Goal: Task Accomplishment & Management: Manage account settings

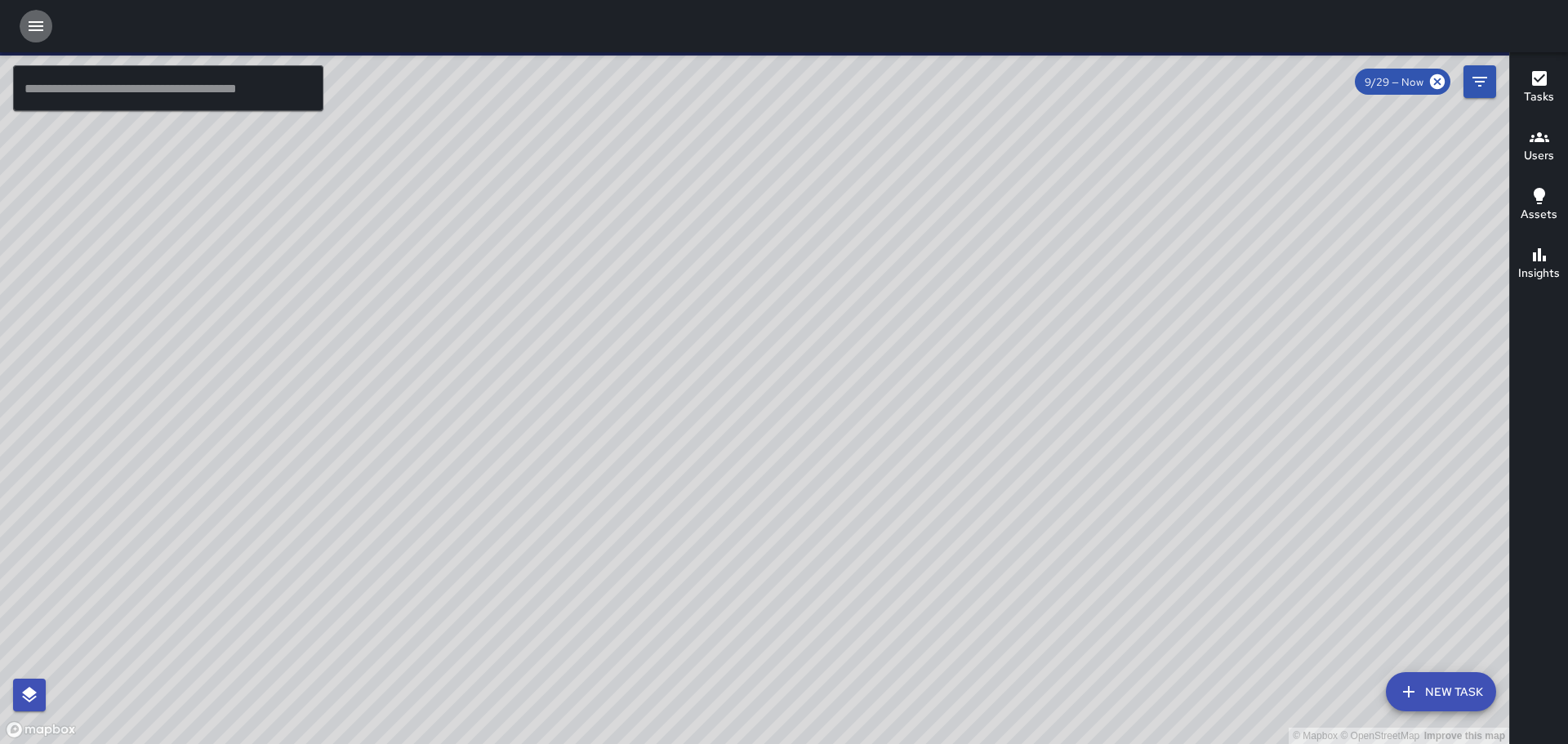
click at [34, 19] on icon "button" at bounding box center [36, 26] width 20 height 20
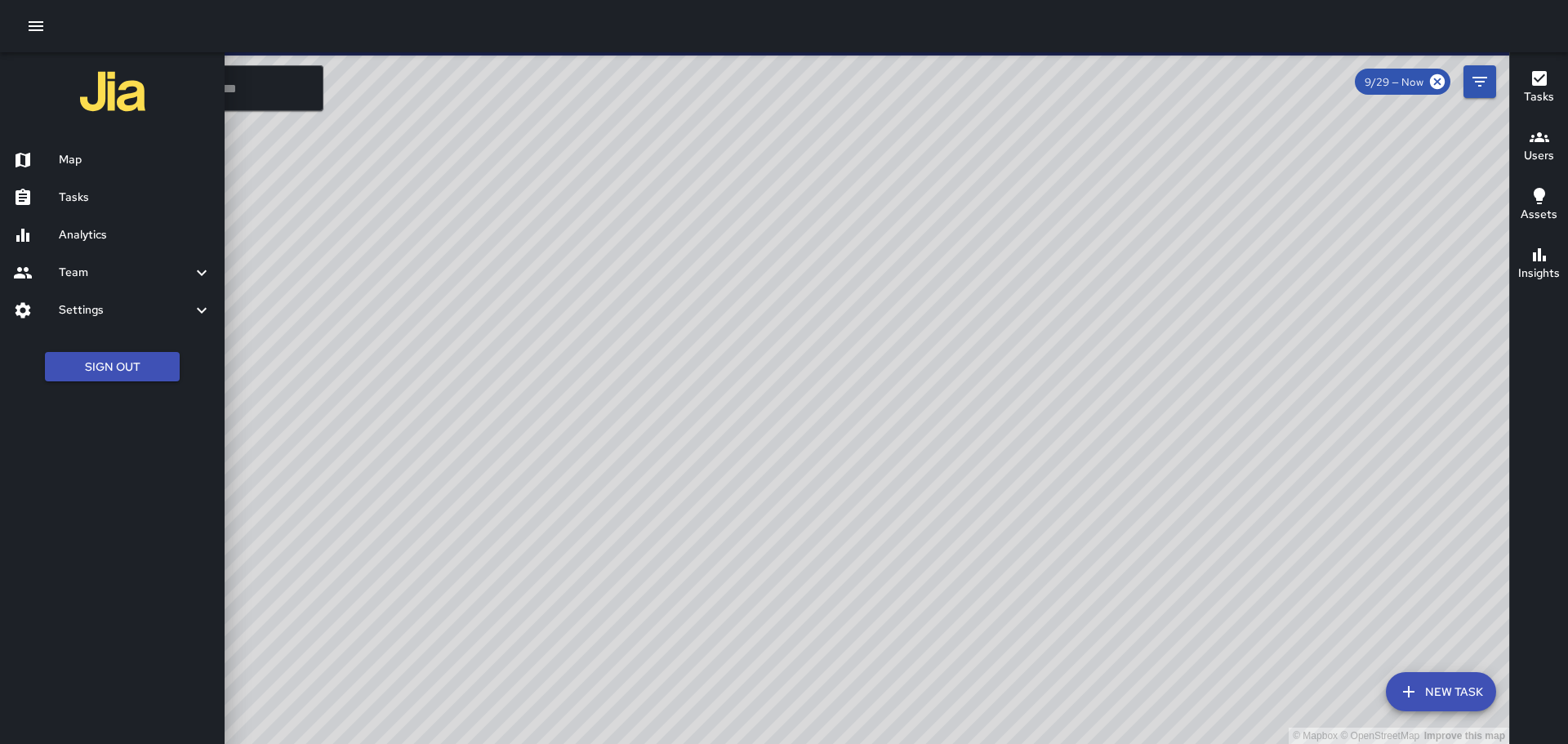
click at [98, 197] on h6 "Tasks" at bounding box center [134, 197] width 152 height 18
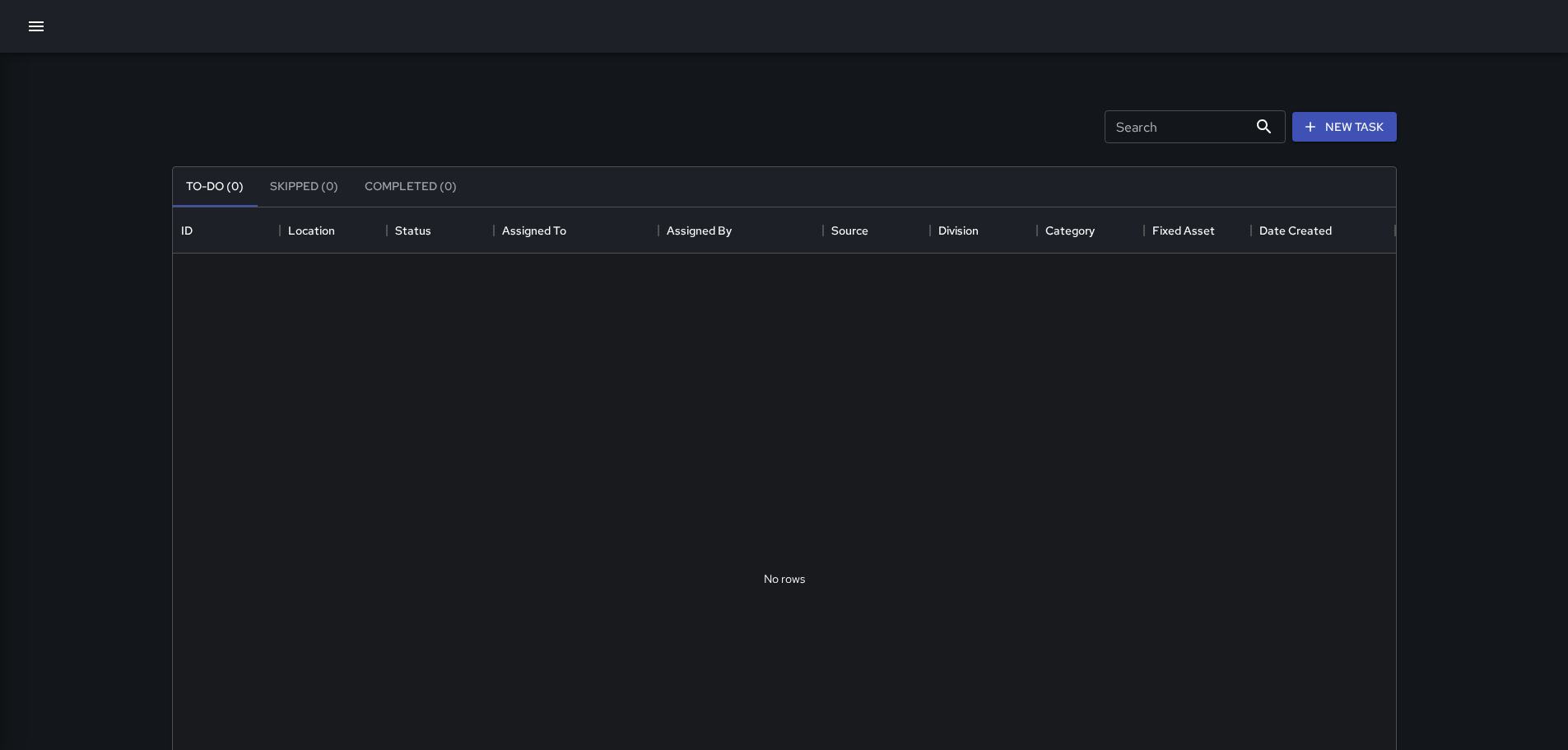
scroll to position [685, 1211]
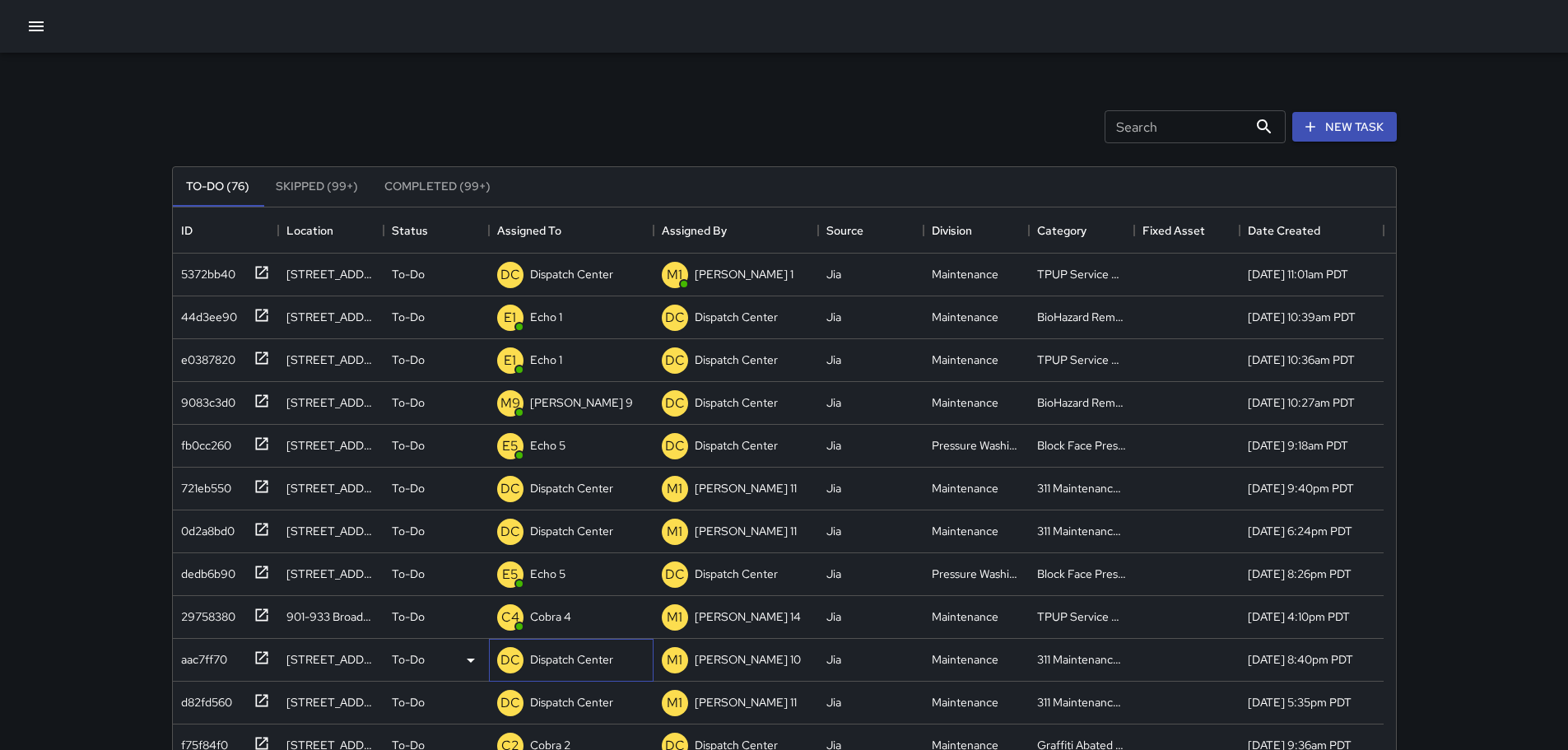
click at [564, 661] on p "Dispatch Center" at bounding box center [571, 659] width 83 height 16
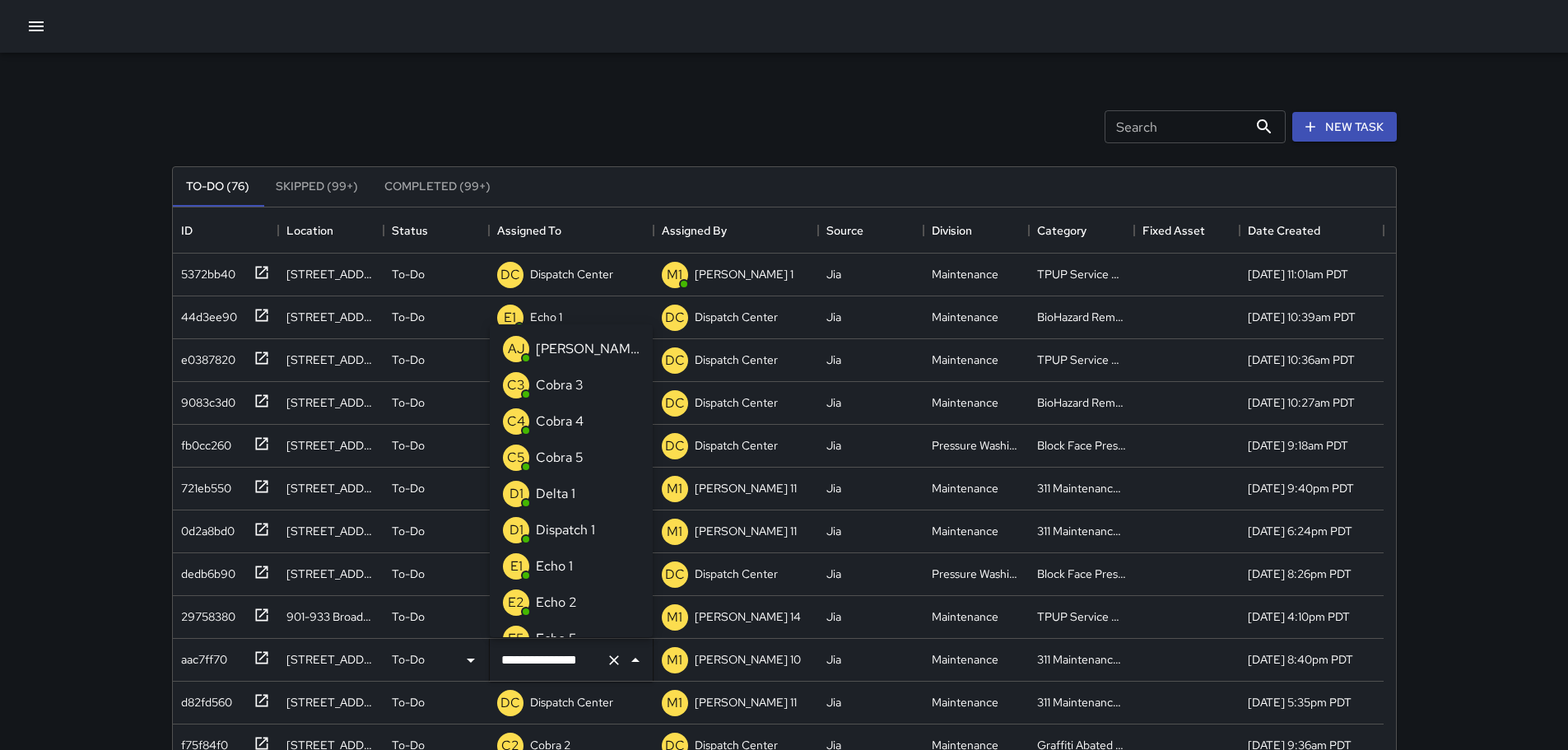
scroll to position [1216, 0]
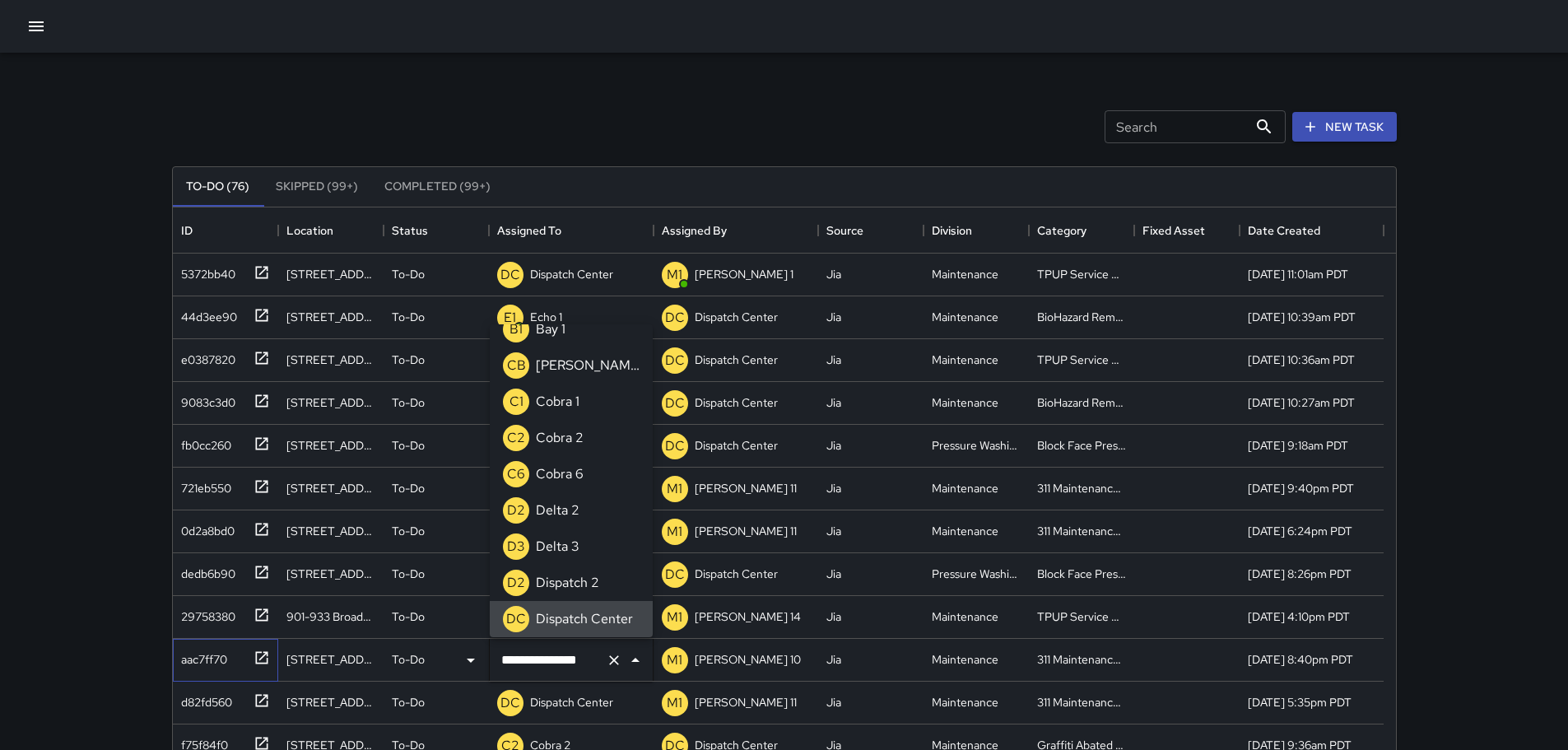
click at [259, 655] on icon at bounding box center [261, 657] width 16 height 16
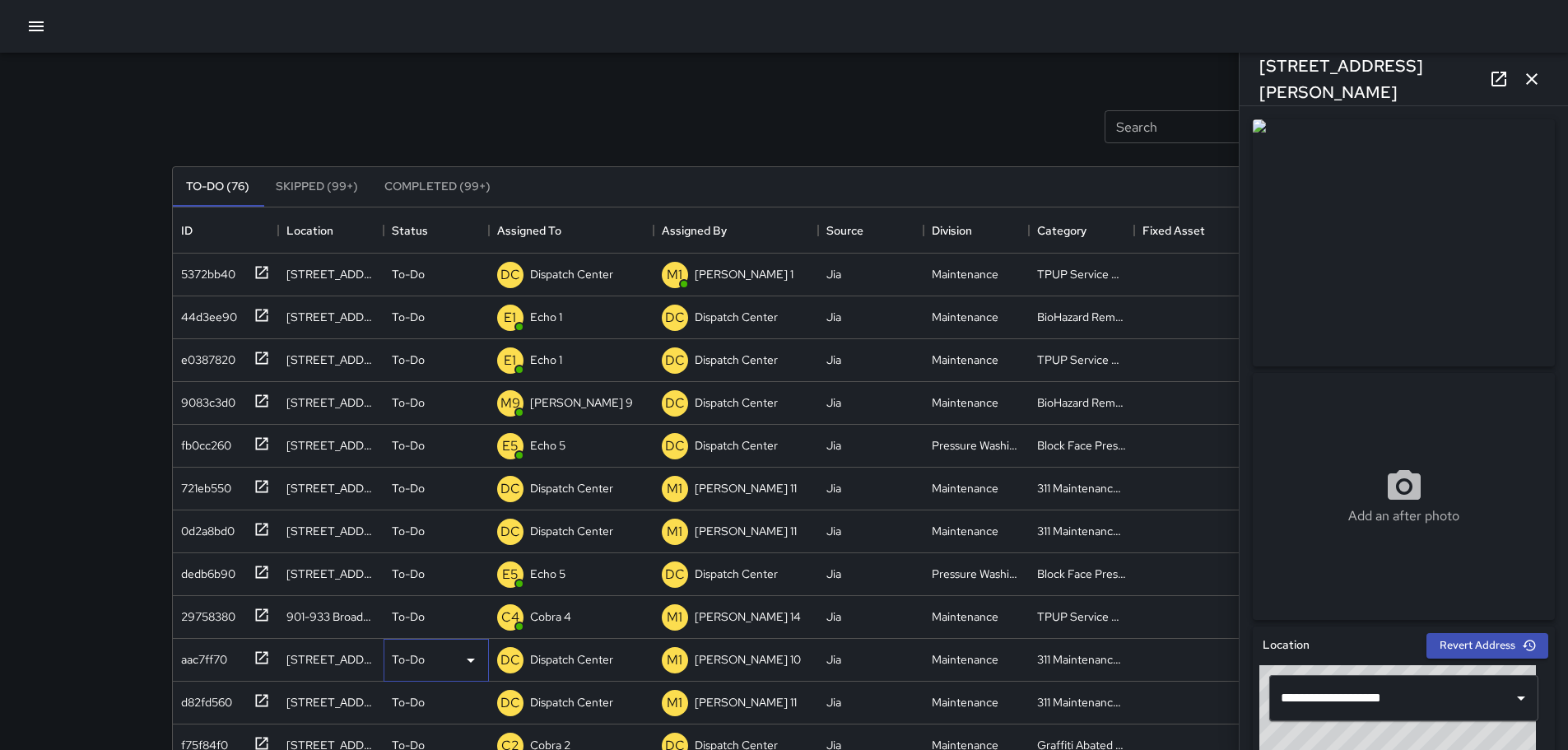
click at [463, 655] on icon at bounding box center [470, 660] width 20 height 20
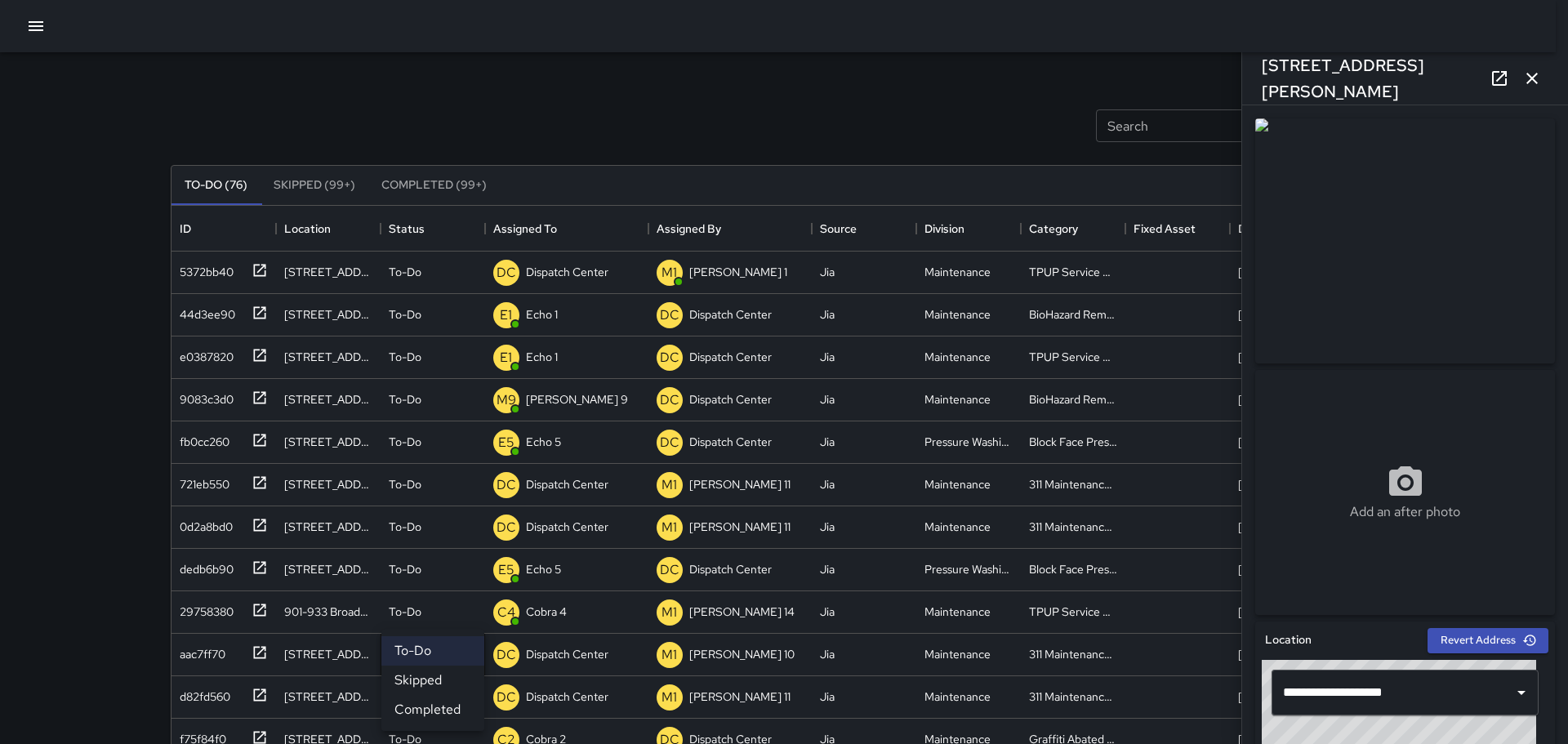
click at [436, 685] on li "Skipped" at bounding box center [432, 680] width 103 height 29
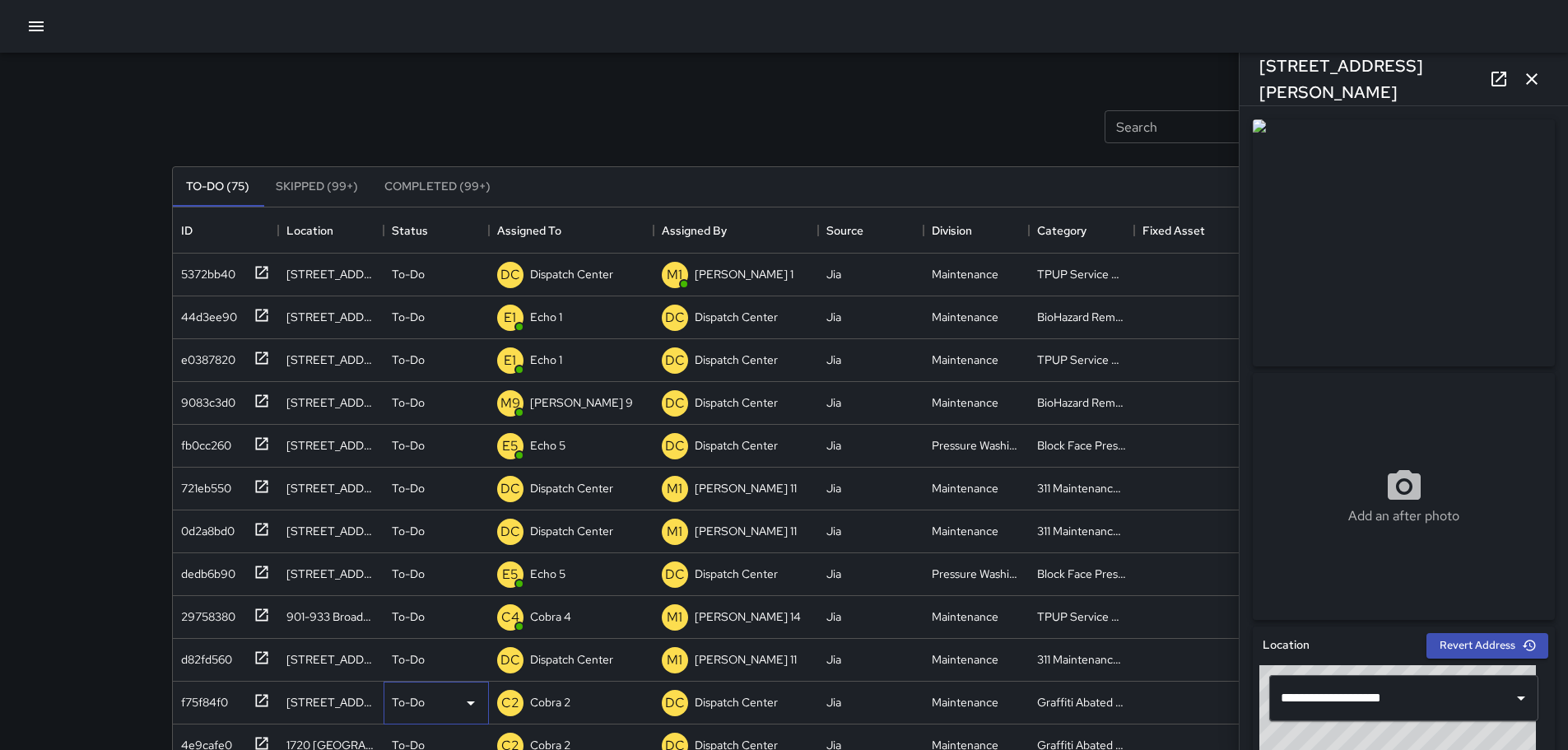
click at [466, 701] on icon at bounding box center [470, 703] width 20 height 20
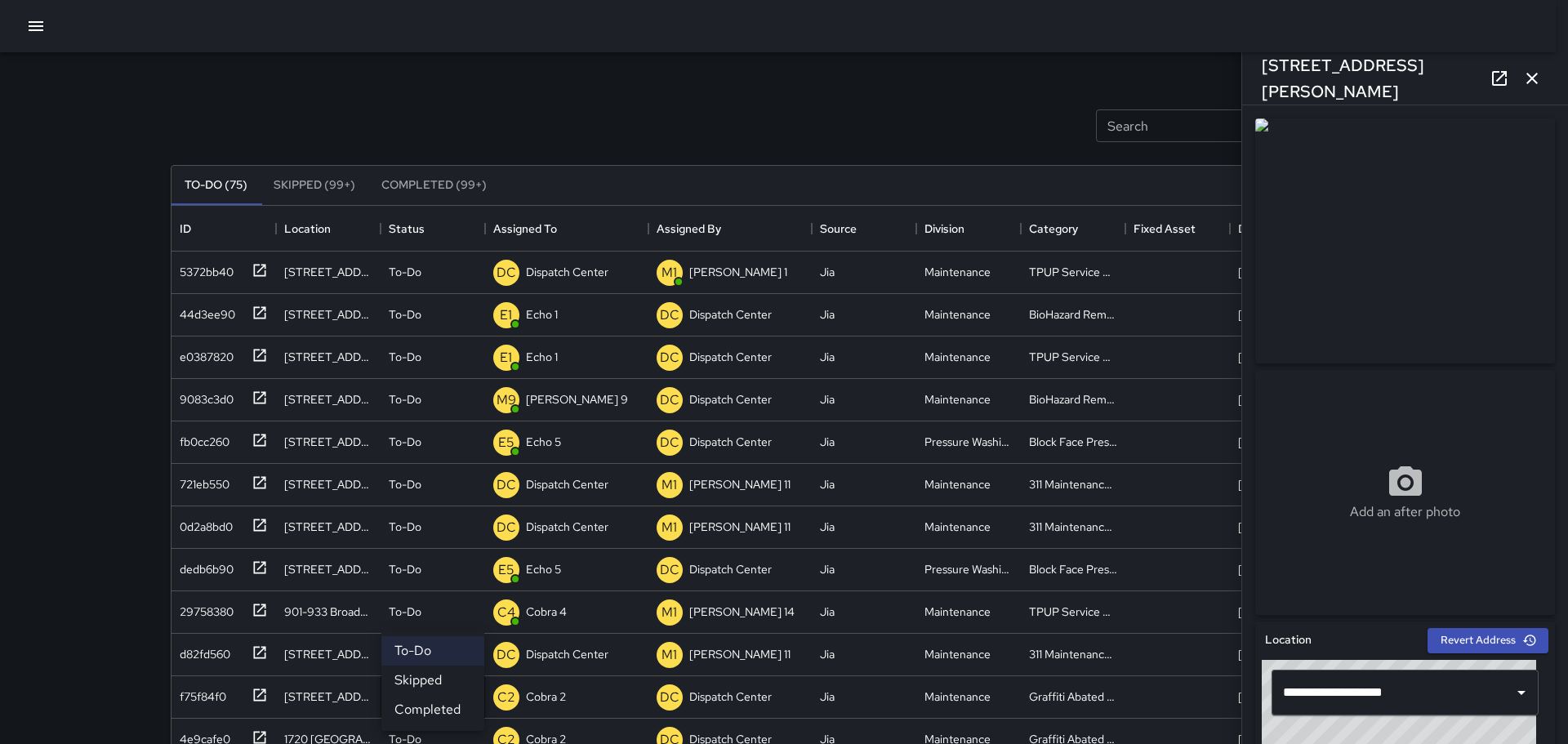
click at [653, 656] on div at bounding box center [784, 372] width 1568 height 744
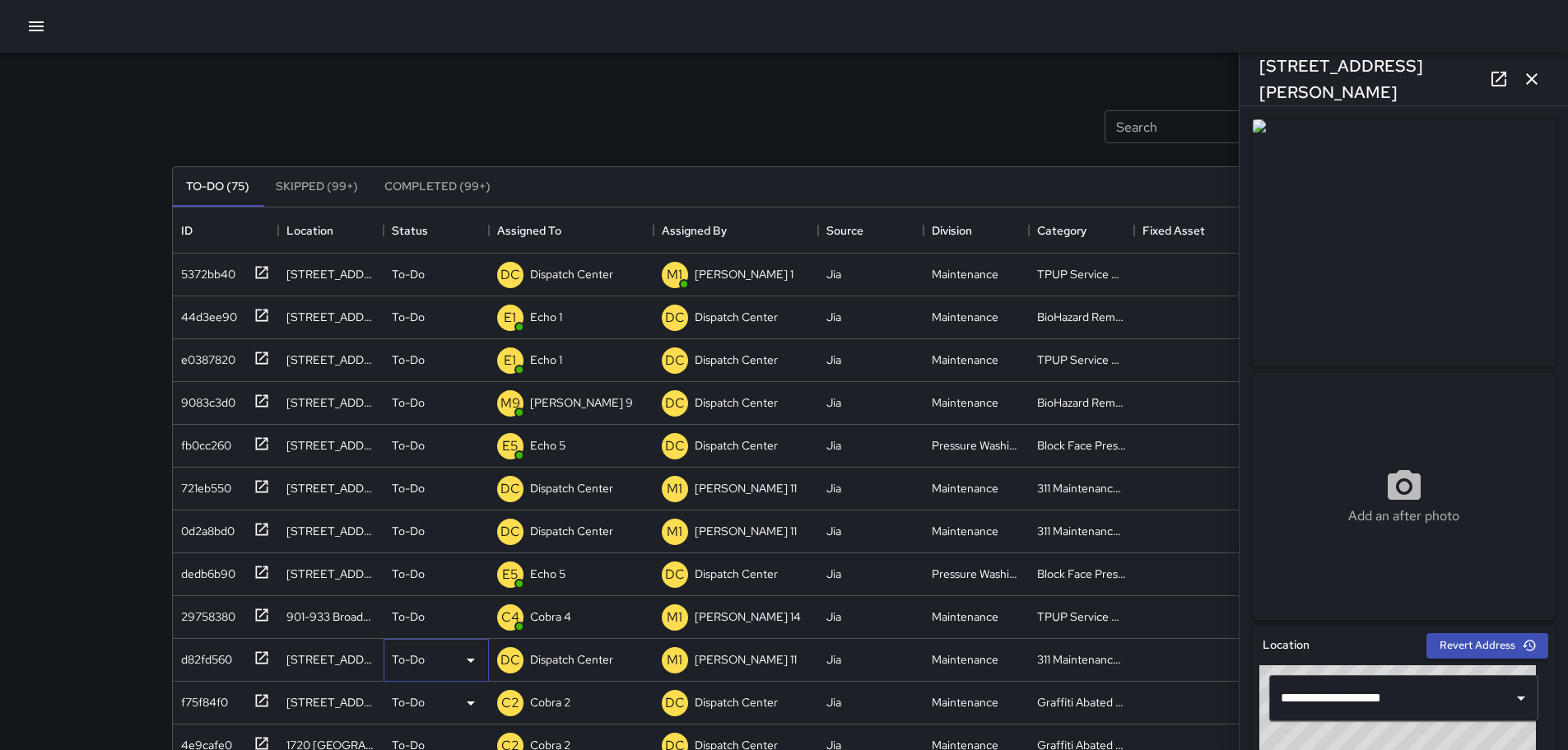
click at [472, 658] on icon at bounding box center [470, 660] width 9 height 4
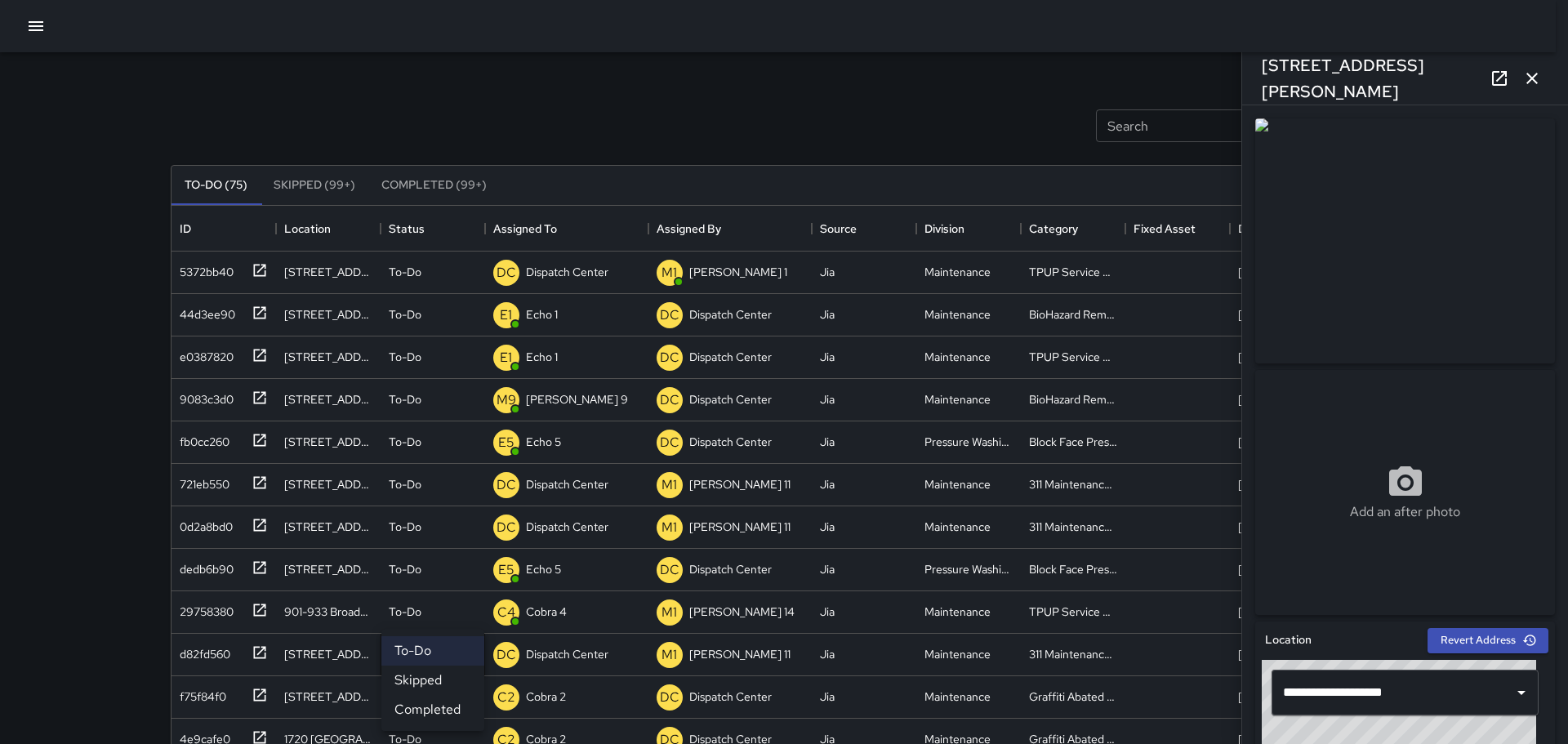
click at [444, 681] on li "Skipped" at bounding box center [432, 680] width 103 height 29
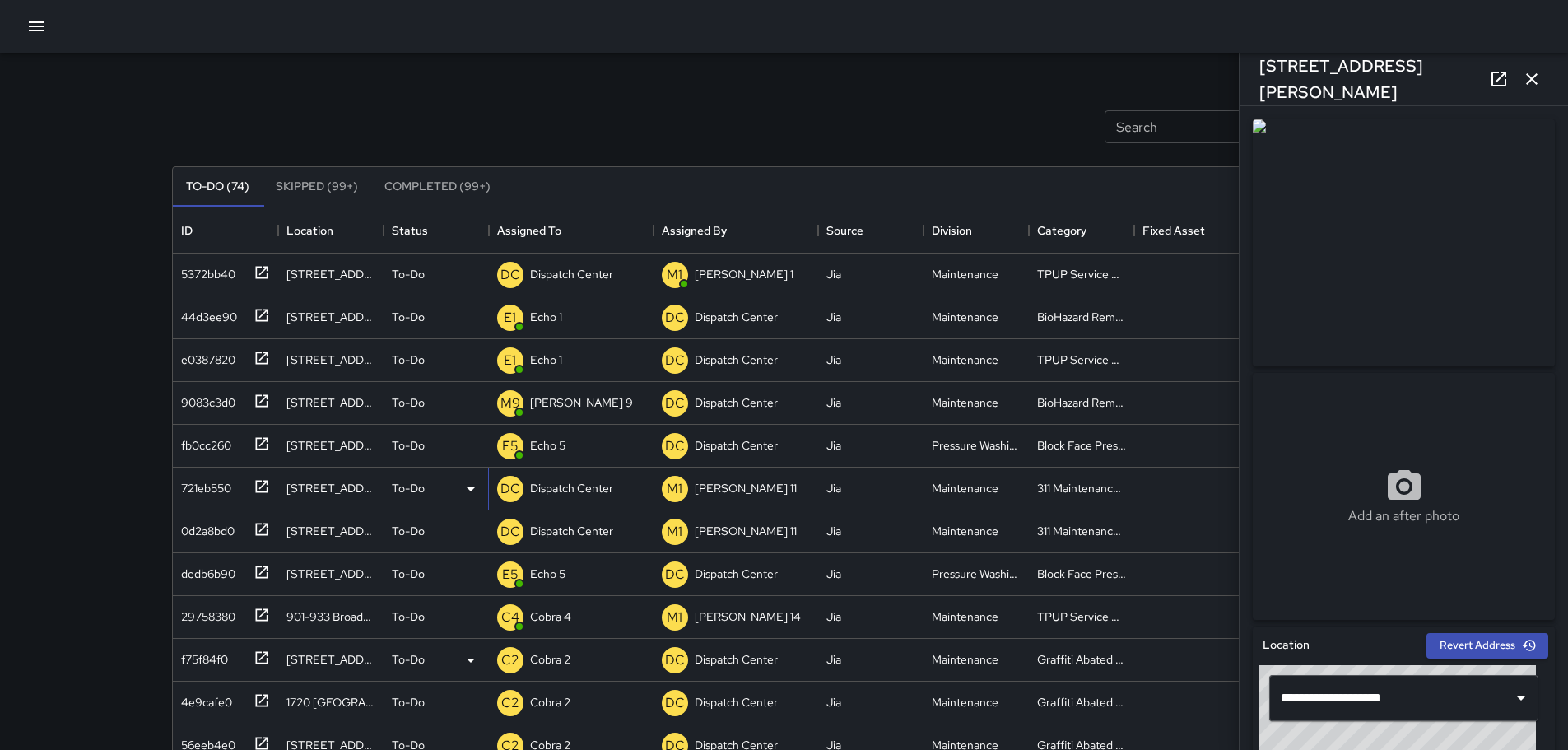
click at [412, 490] on p "To-Do" at bounding box center [408, 488] width 33 height 16
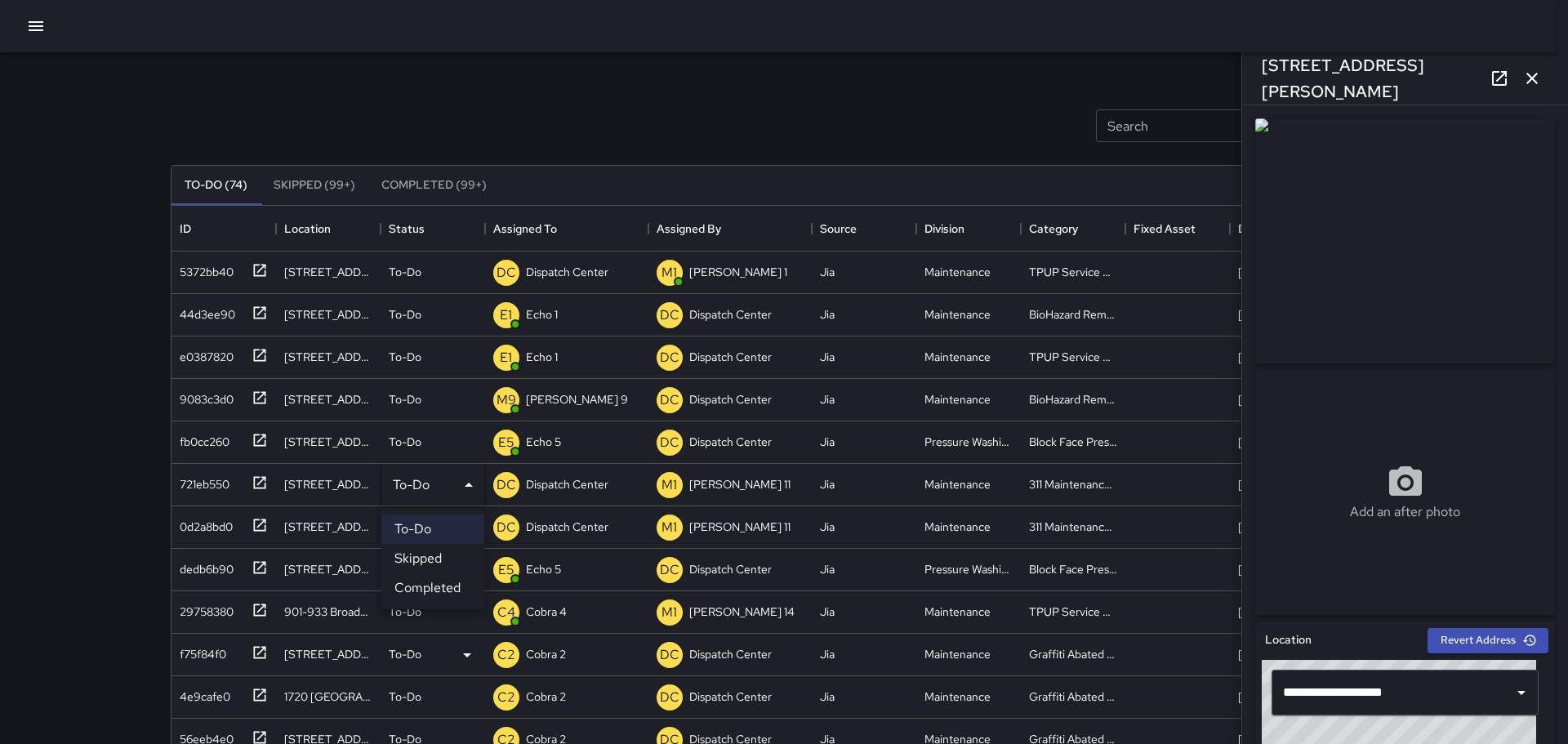
click at [260, 479] on div at bounding box center [784, 372] width 1568 height 744
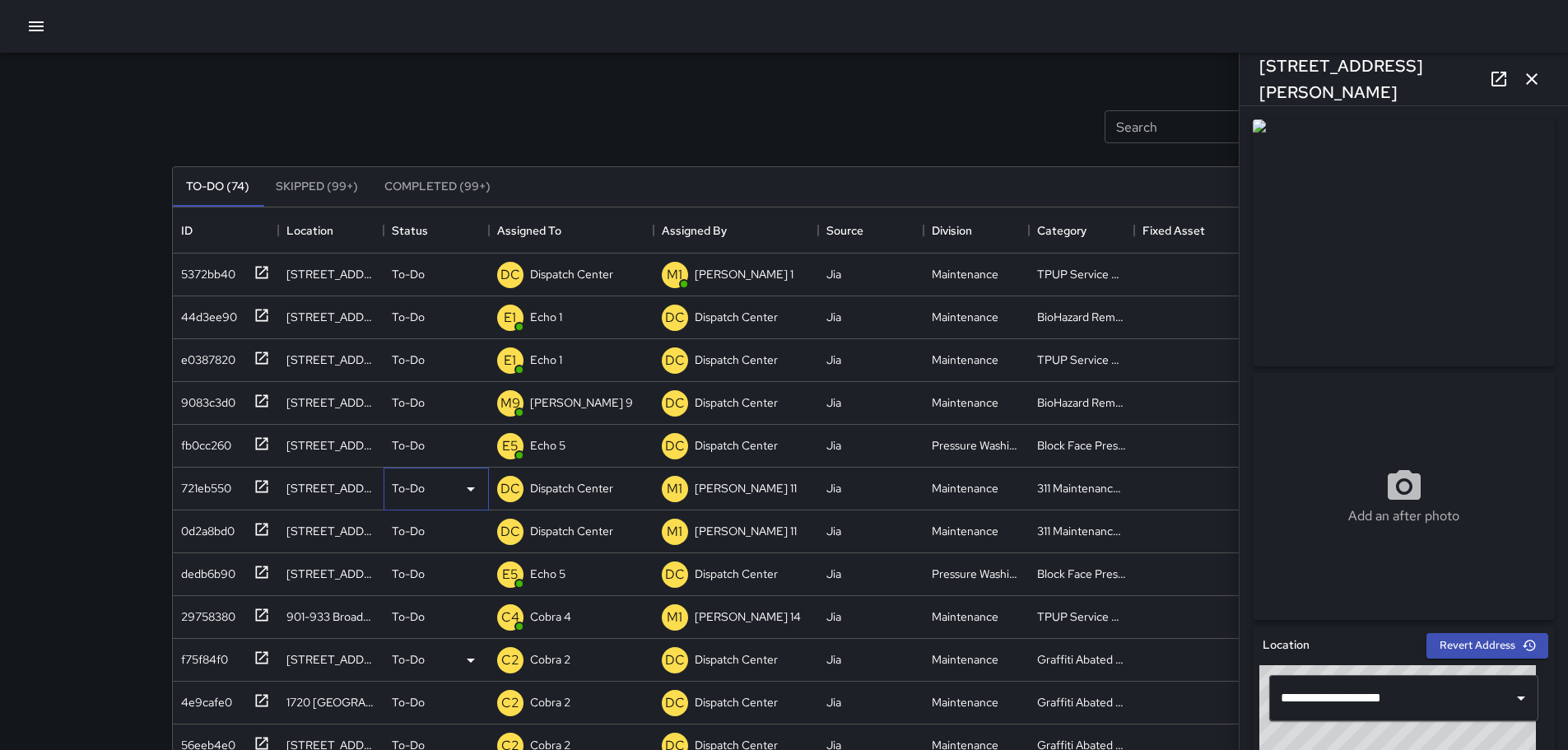
click at [458, 484] on div "To-Do" at bounding box center [436, 489] width 89 height 20
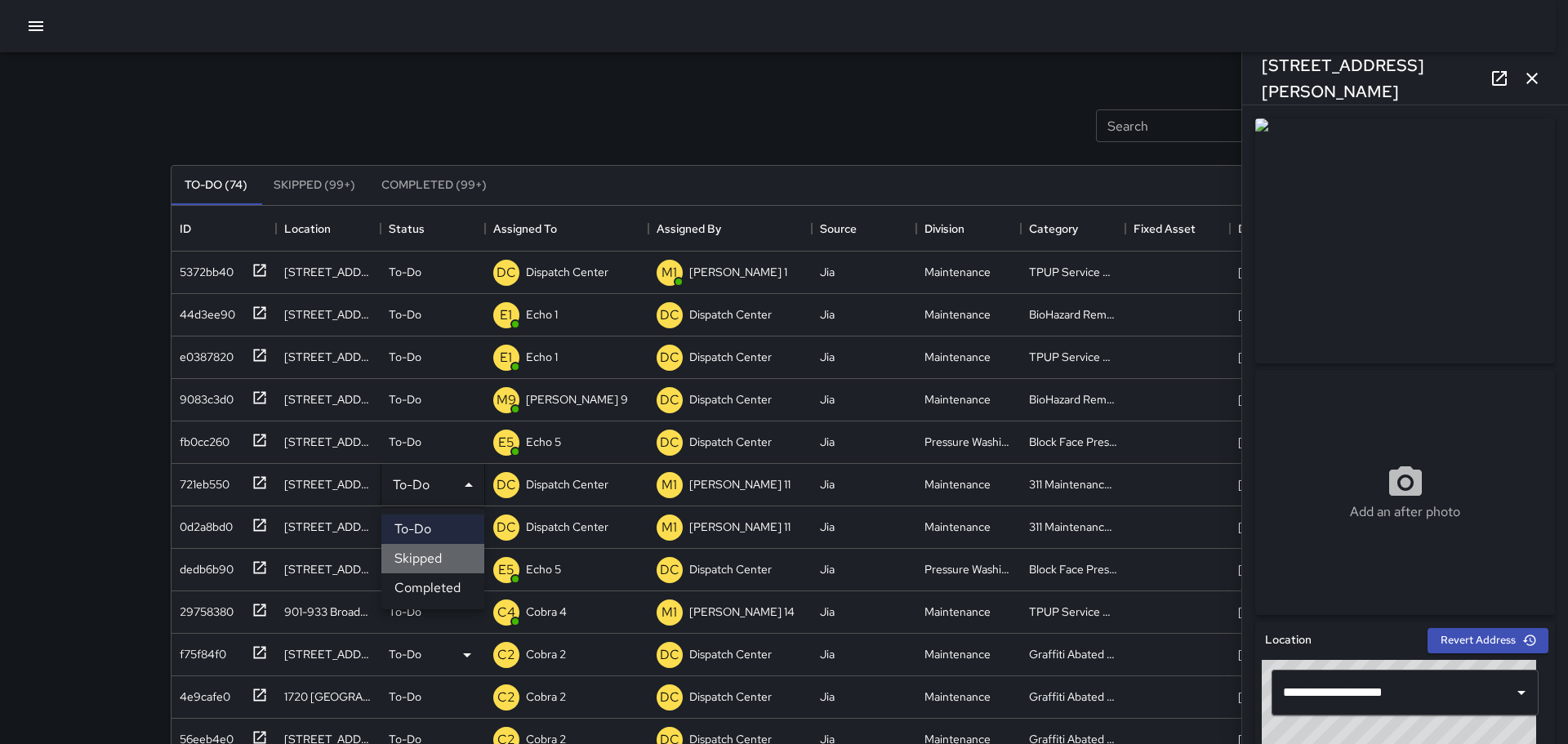
click at [449, 554] on li "Skipped" at bounding box center [432, 558] width 103 height 29
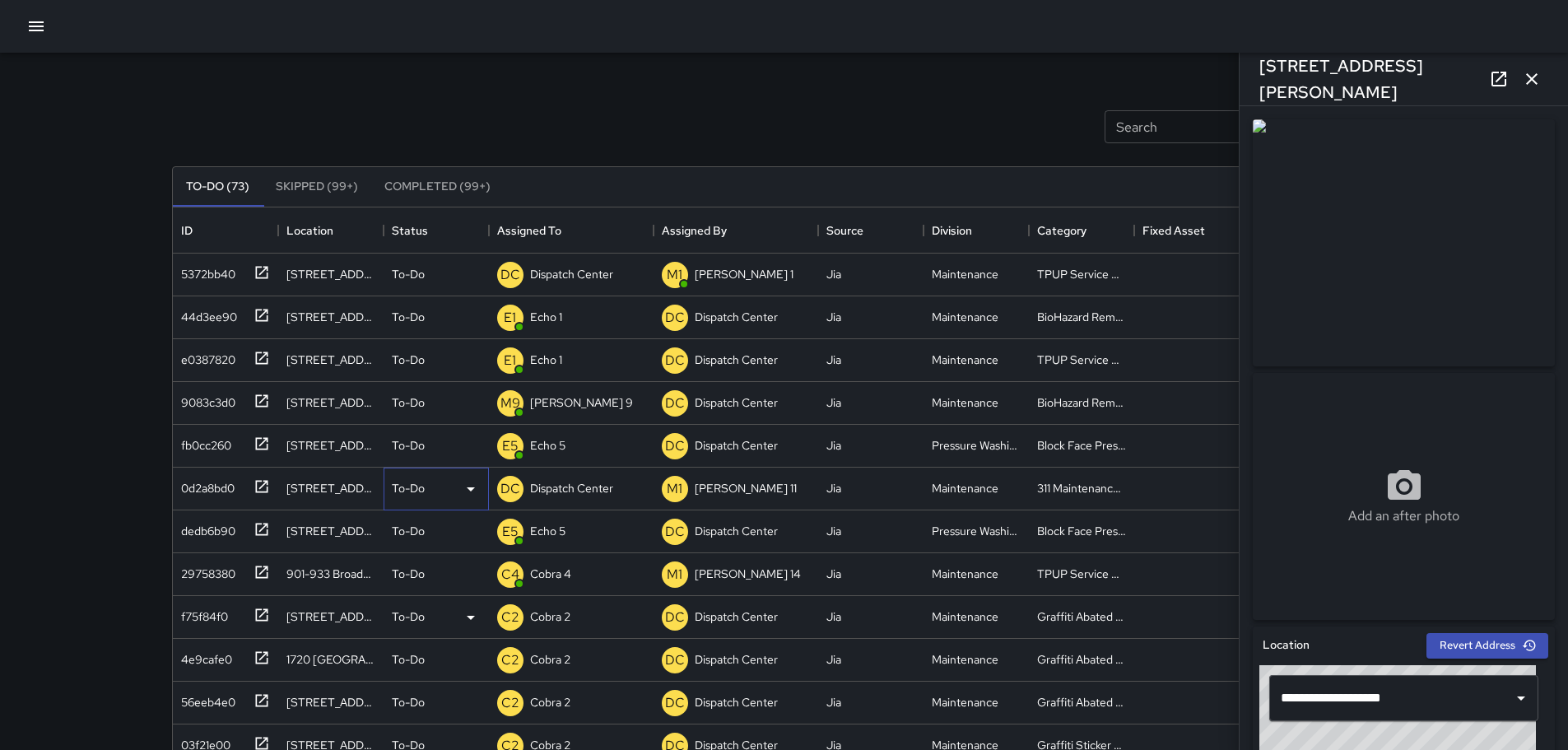
click at [465, 486] on icon at bounding box center [470, 489] width 20 height 20
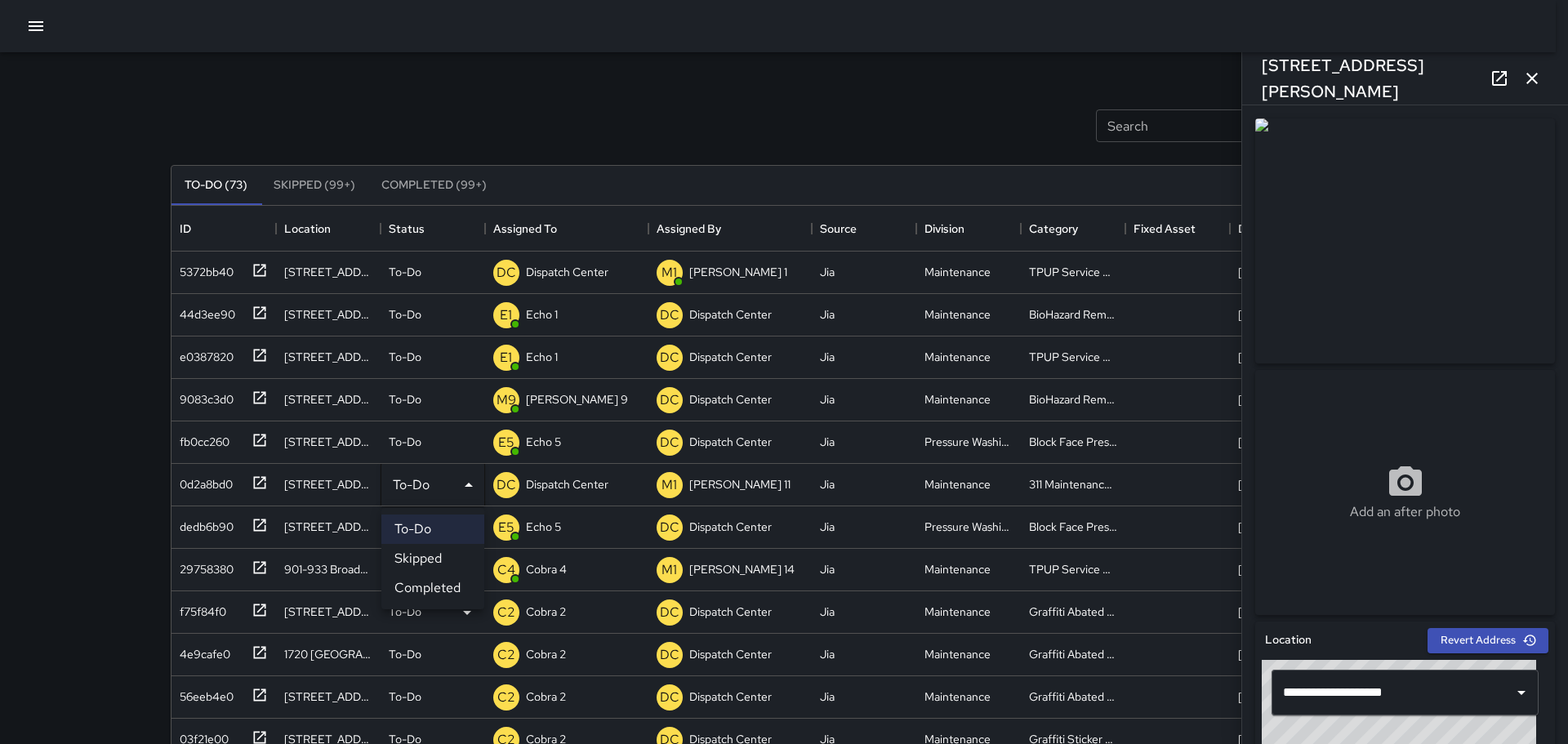
click at [454, 558] on li "Skipped" at bounding box center [432, 558] width 103 height 29
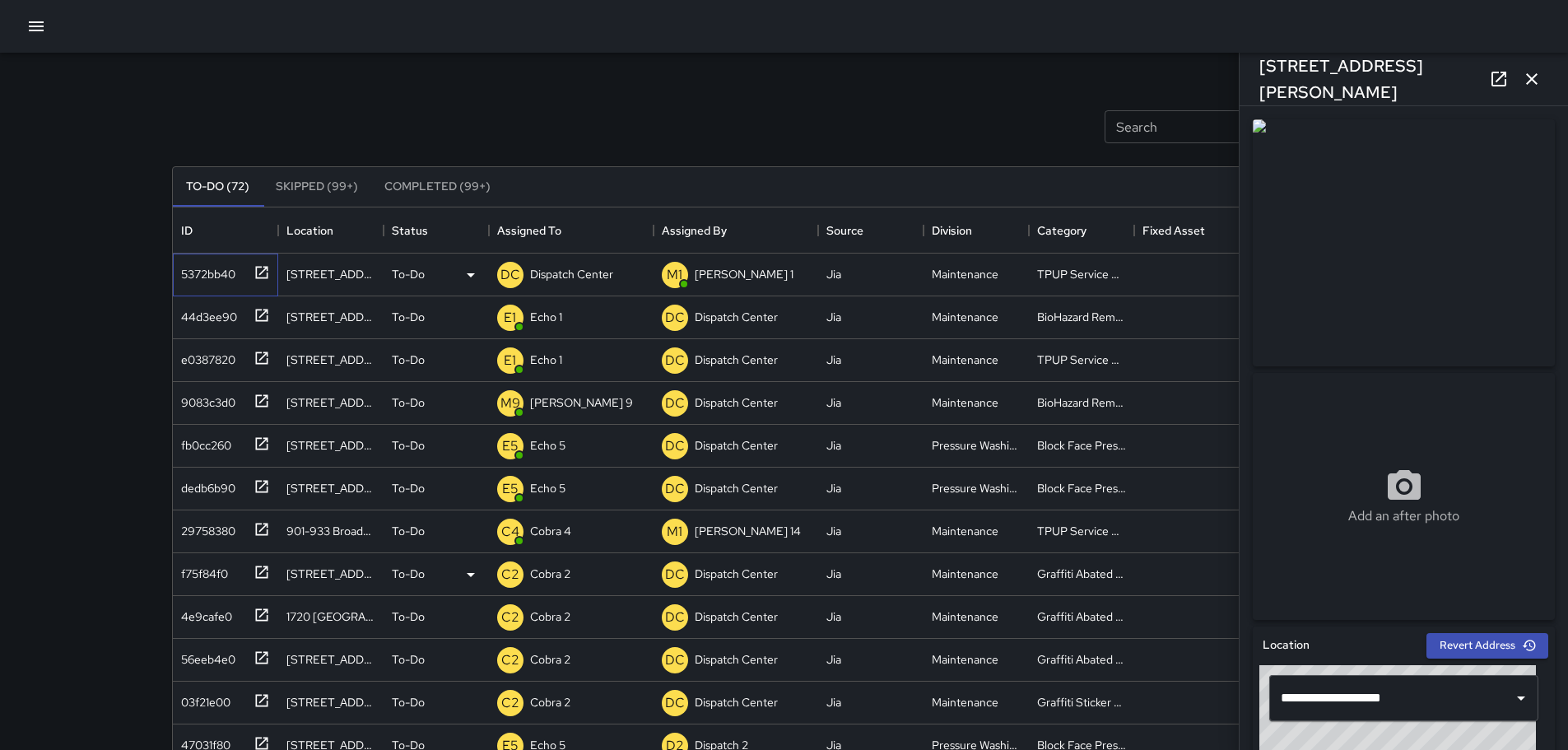
click at [258, 268] on icon at bounding box center [261, 272] width 12 height 12
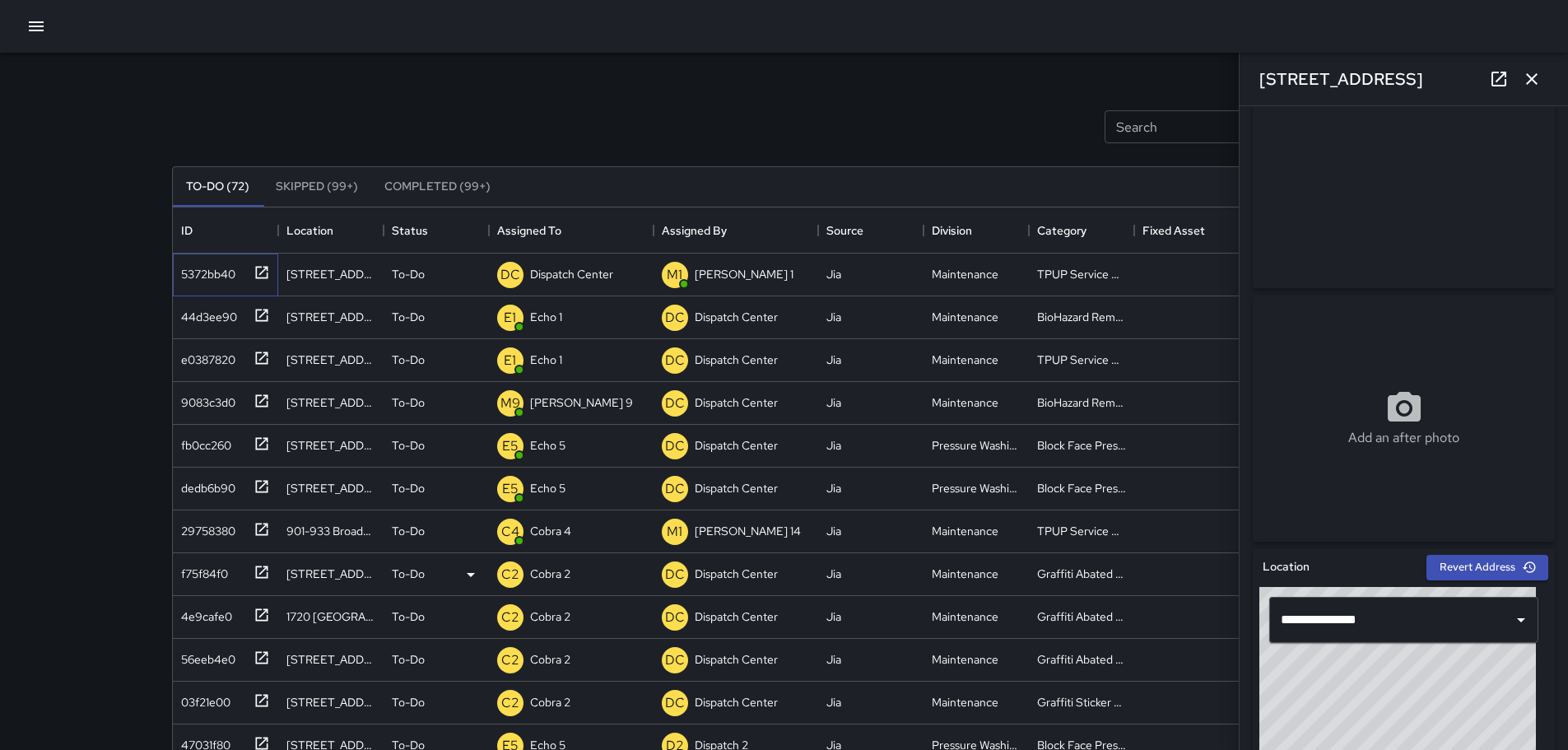
scroll to position [76, 0]
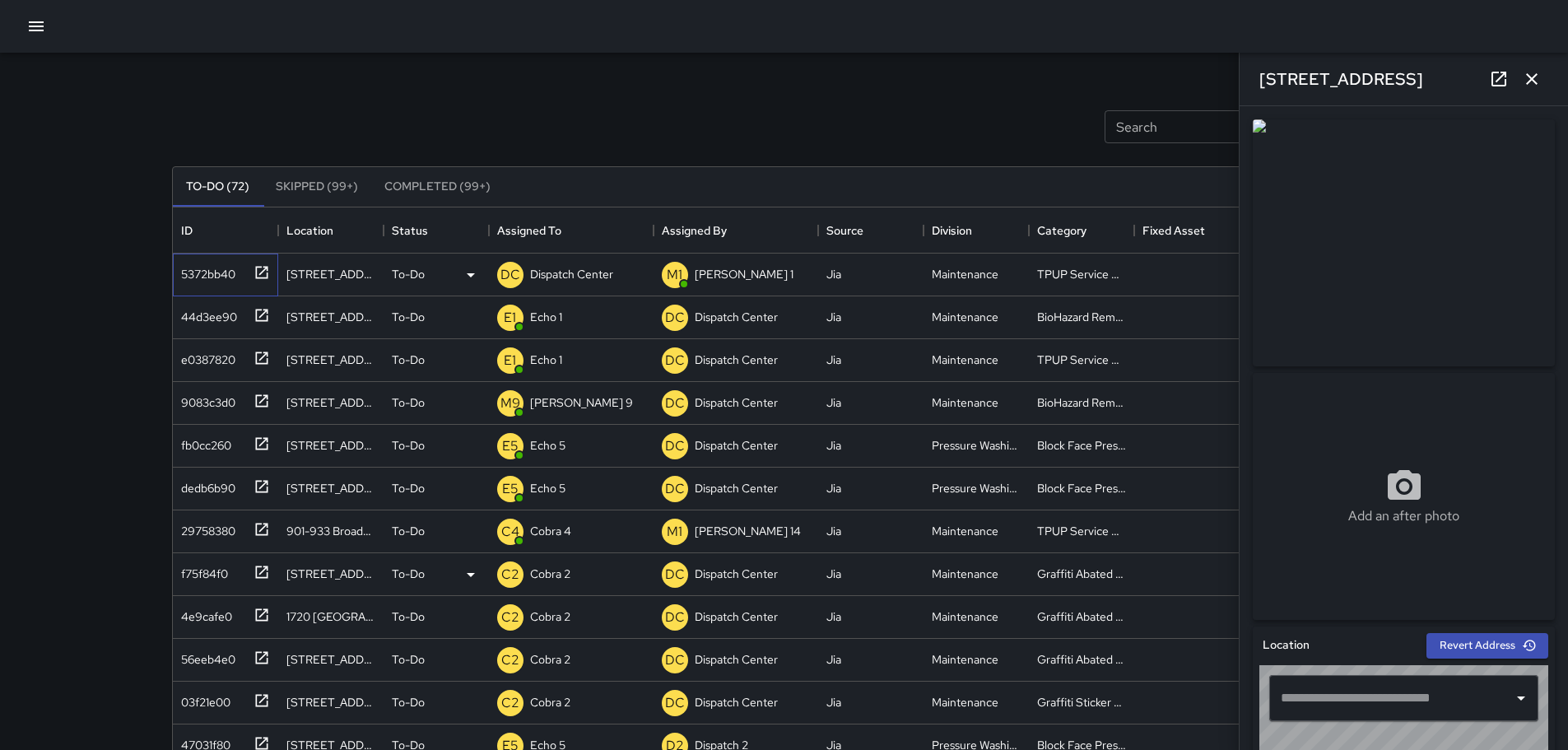
type input "**********"
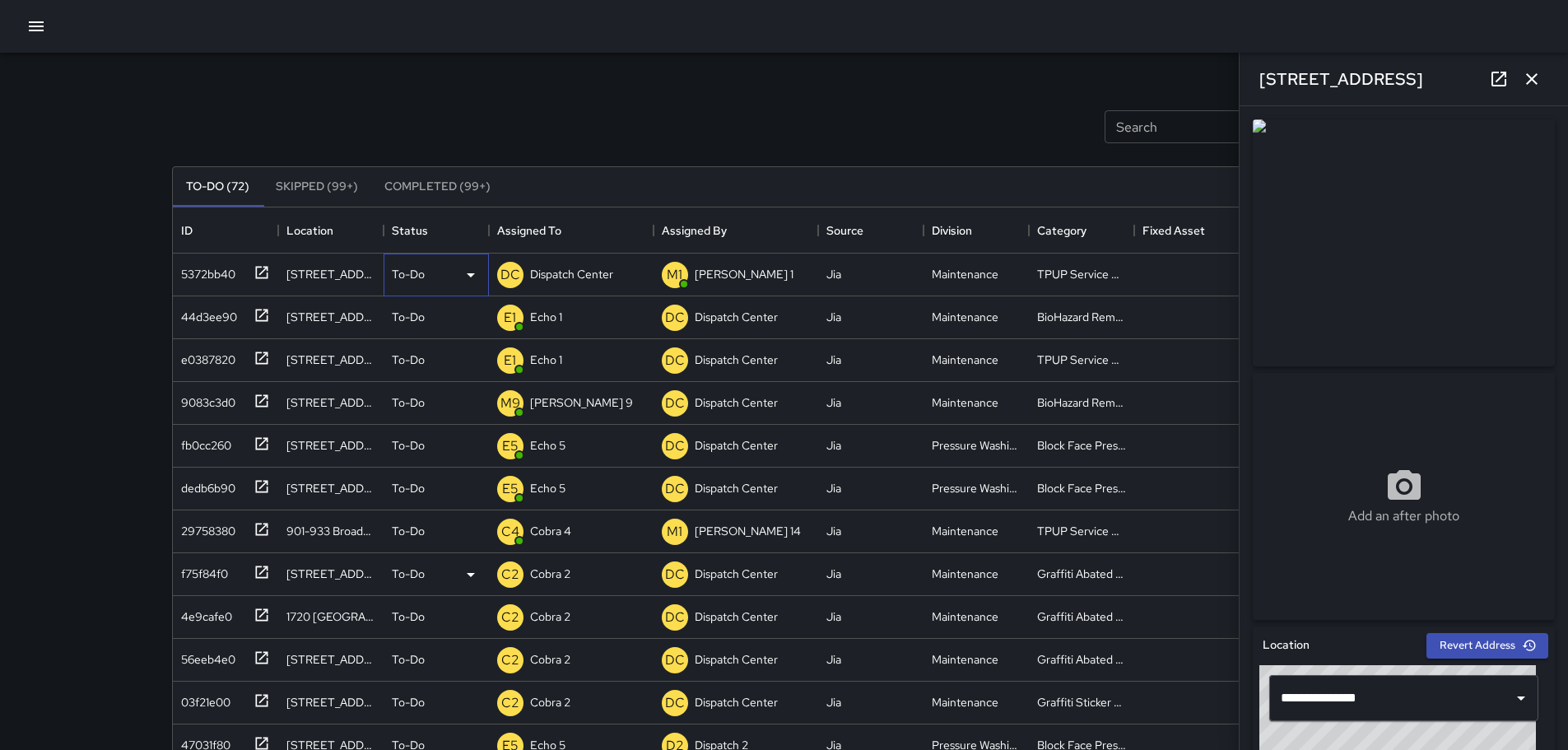
click at [469, 276] on icon at bounding box center [470, 275] width 20 height 20
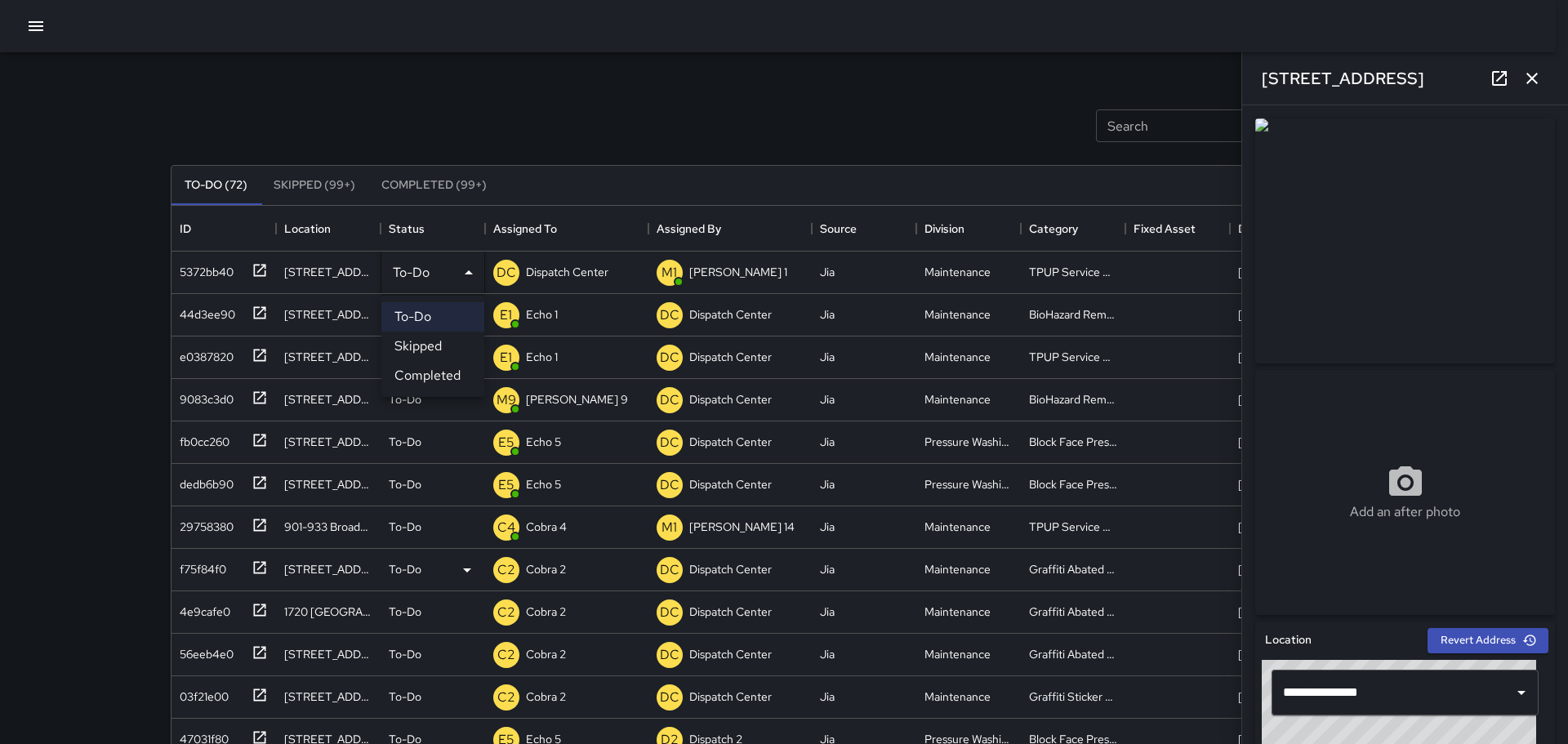
click at [553, 281] on div at bounding box center [784, 372] width 1568 height 744
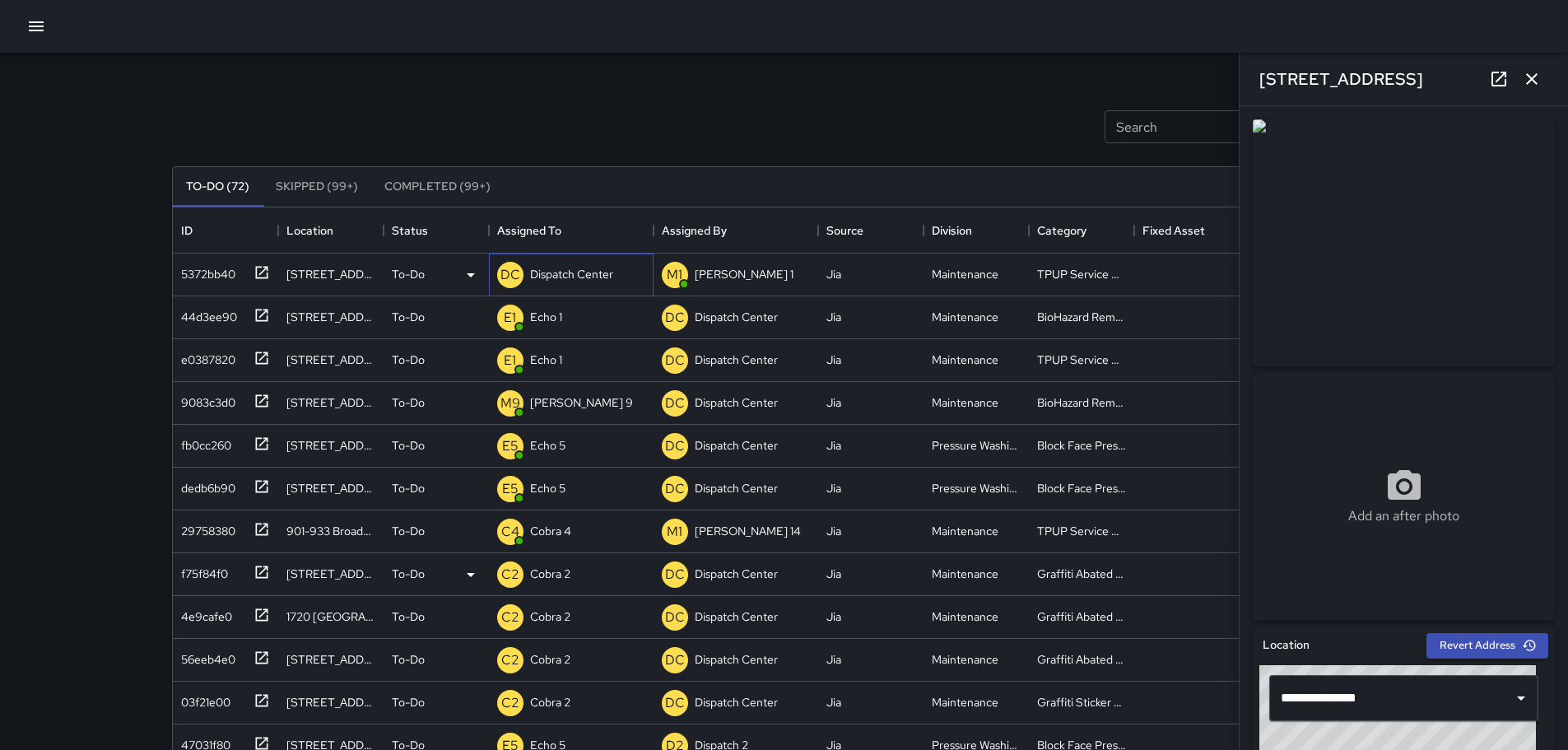
click at [559, 276] on p "Dispatch Center" at bounding box center [571, 274] width 83 height 16
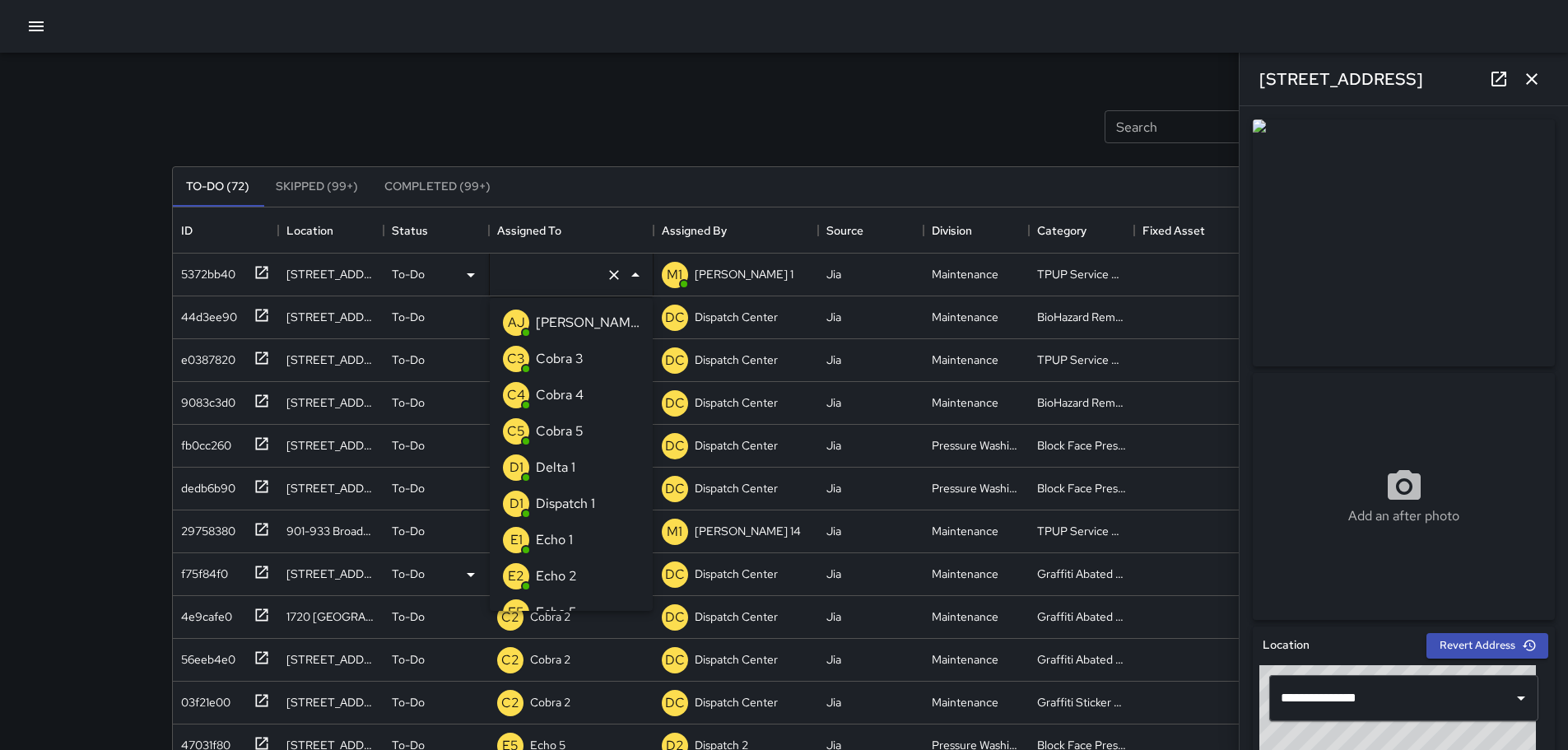
type input "**********"
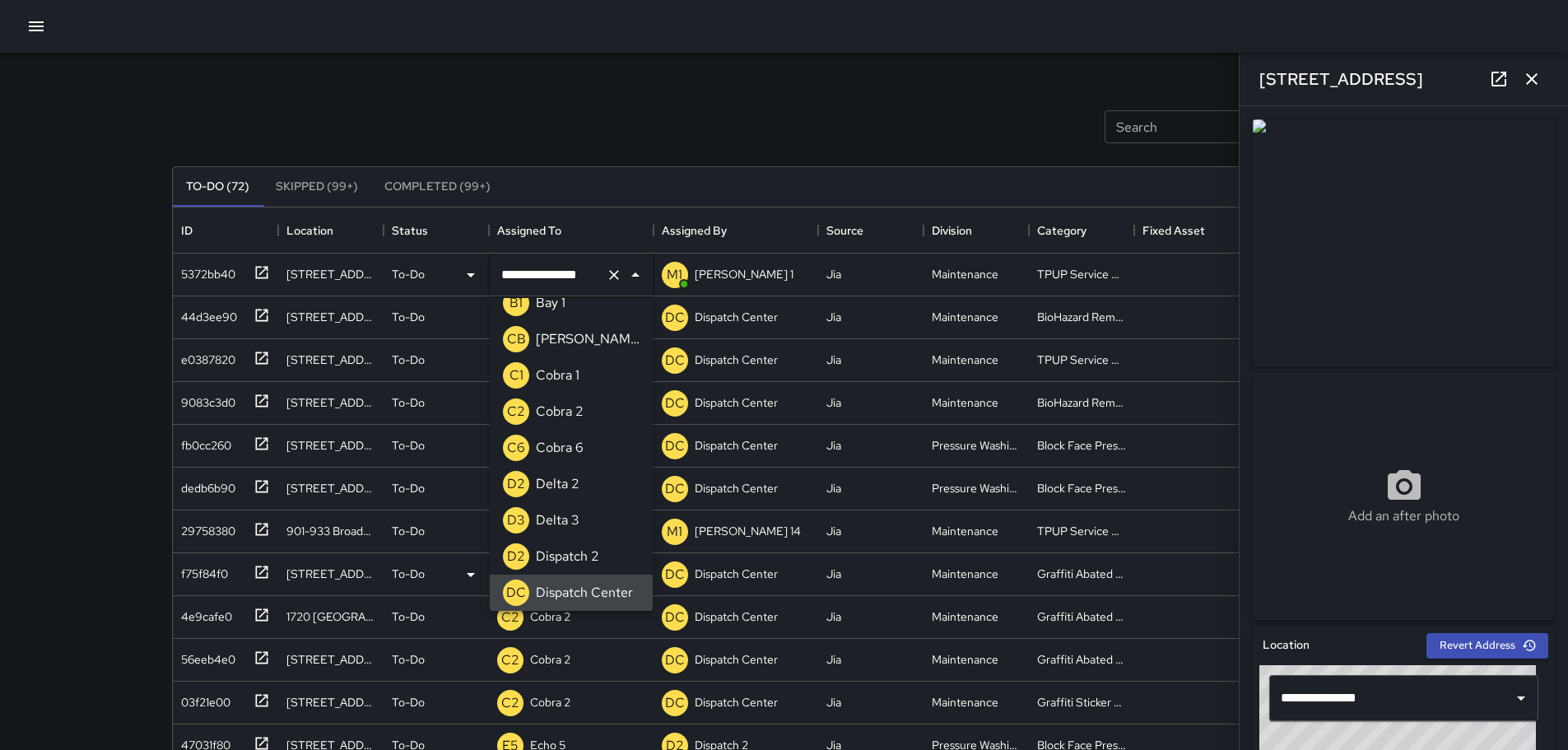
click at [563, 280] on input "**********" at bounding box center [547, 275] width 102 height 31
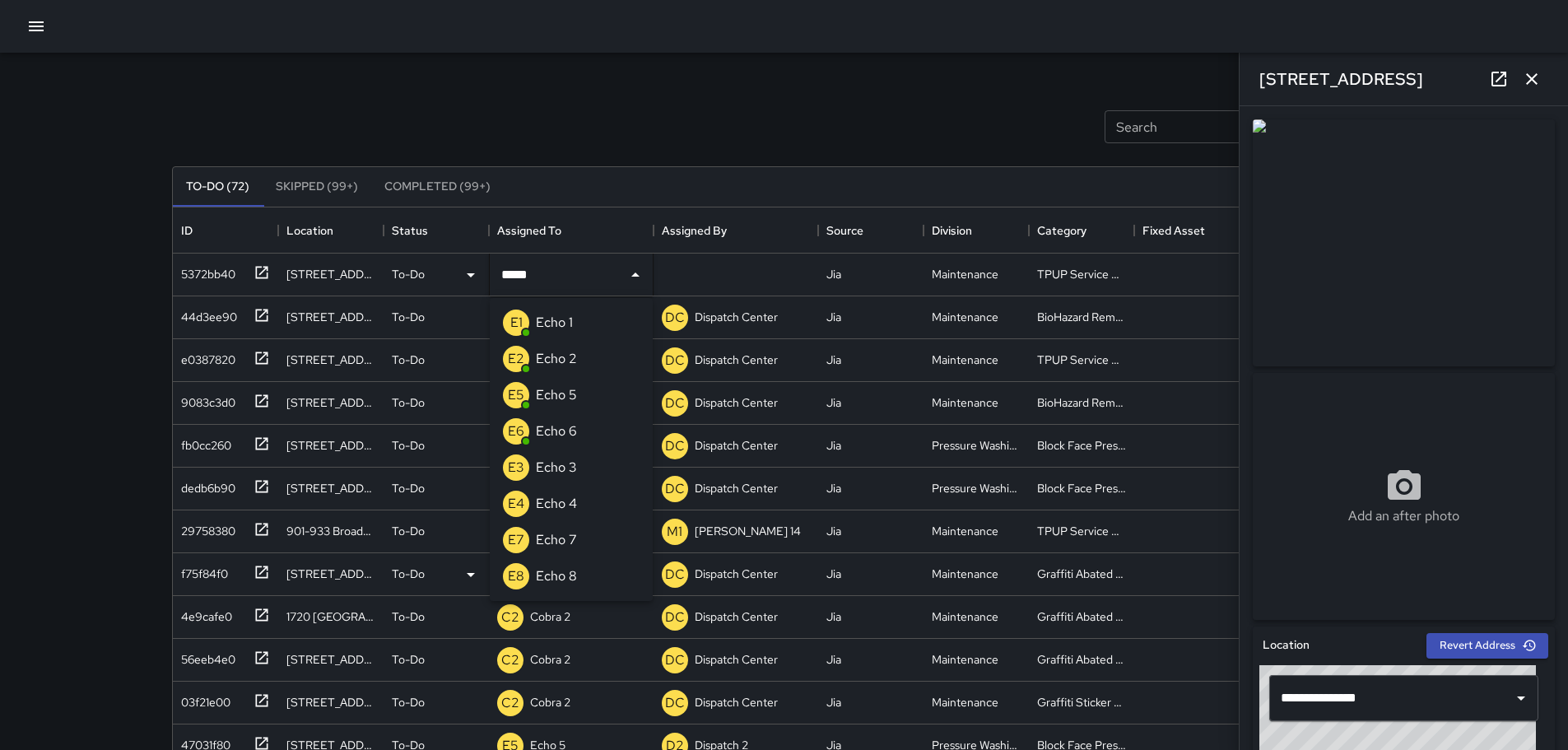
type input "******"
click at [567, 315] on p "Echo 1" at bounding box center [554, 323] width 37 height 20
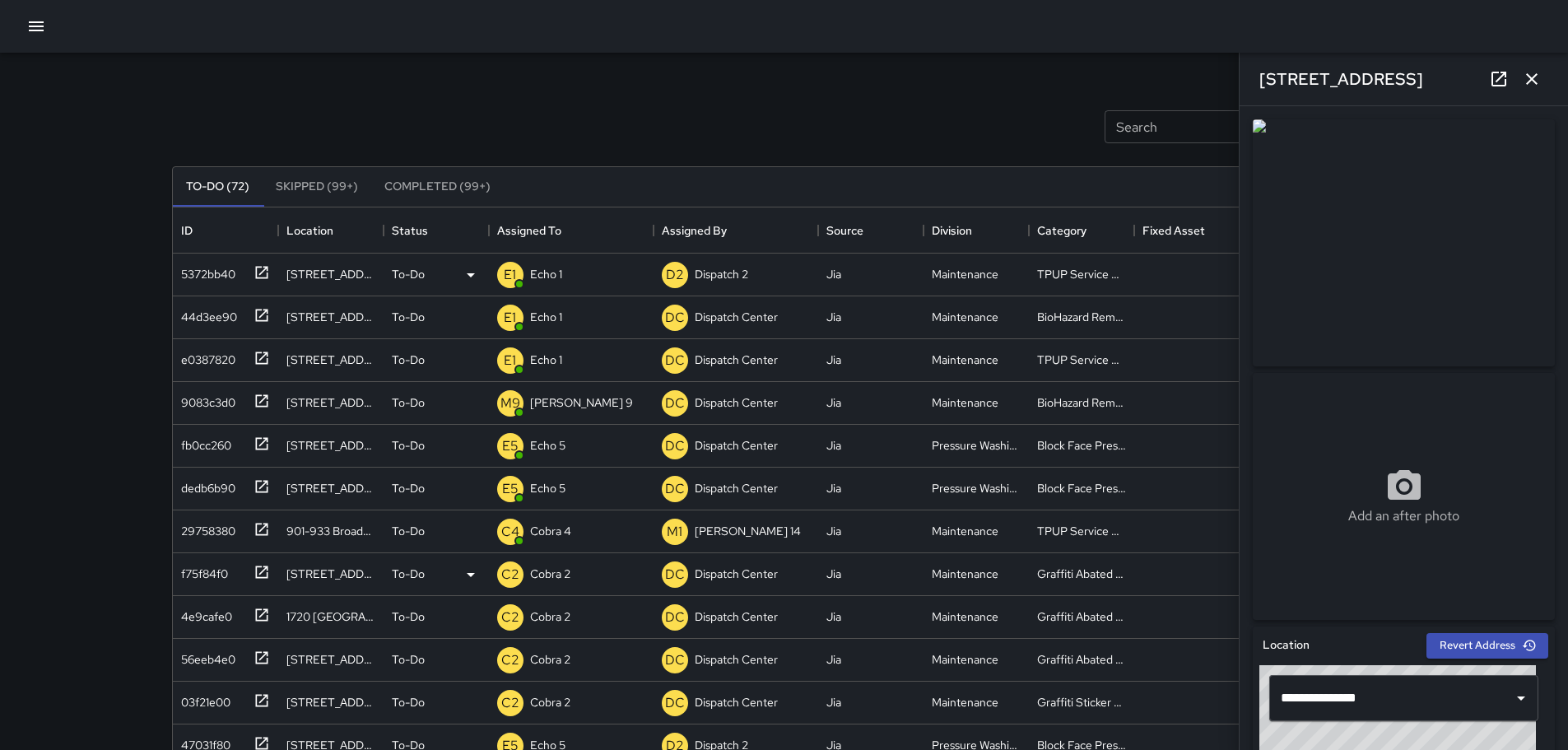
click at [609, 124] on div "Search Search New Task" at bounding box center [784, 127] width 1231 height 86
click at [33, 26] on icon "button" at bounding box center [36, 26] width 15 height 10
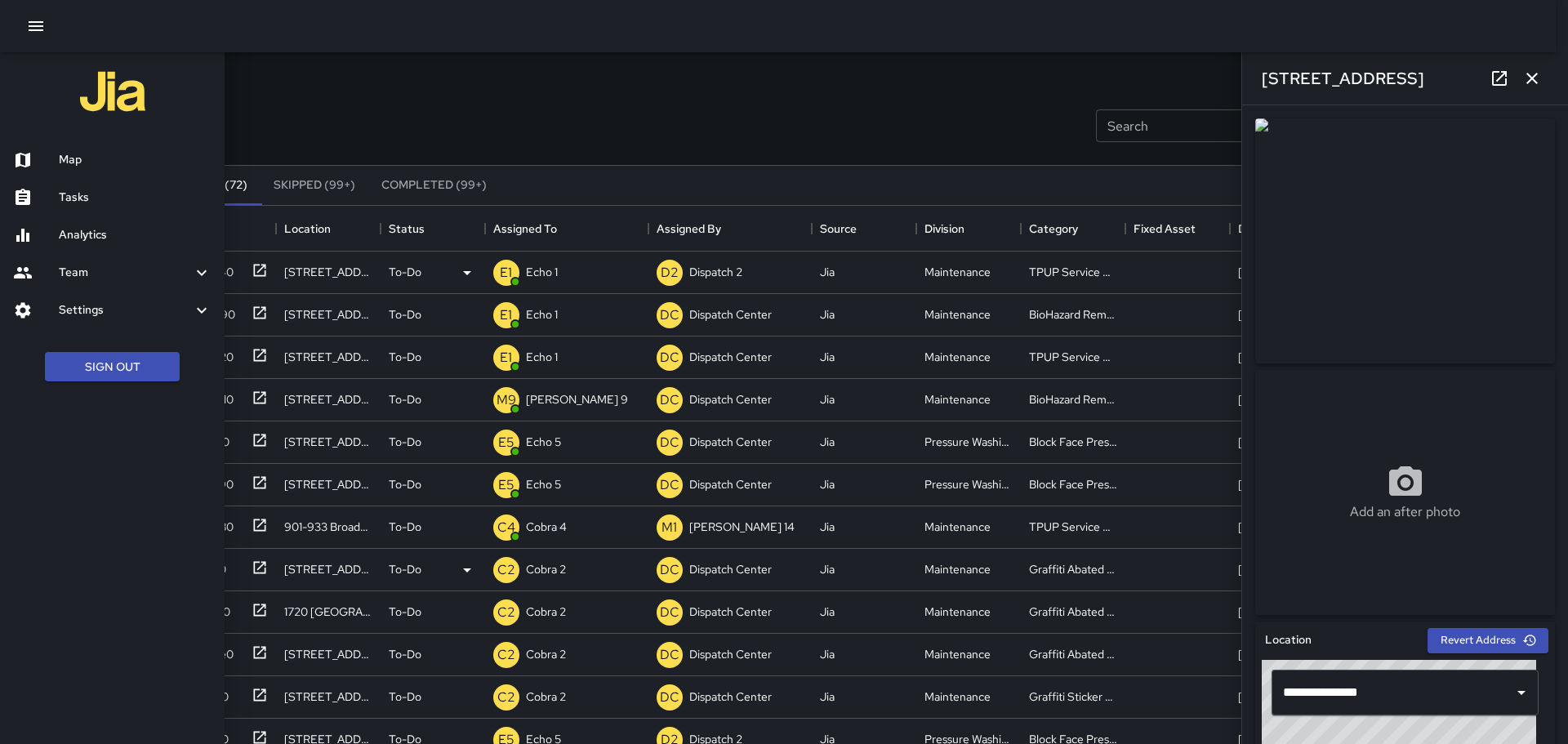
click at [104, 237] on h6 "Analytics" at bounding box center [134, 235] width 152 height 18
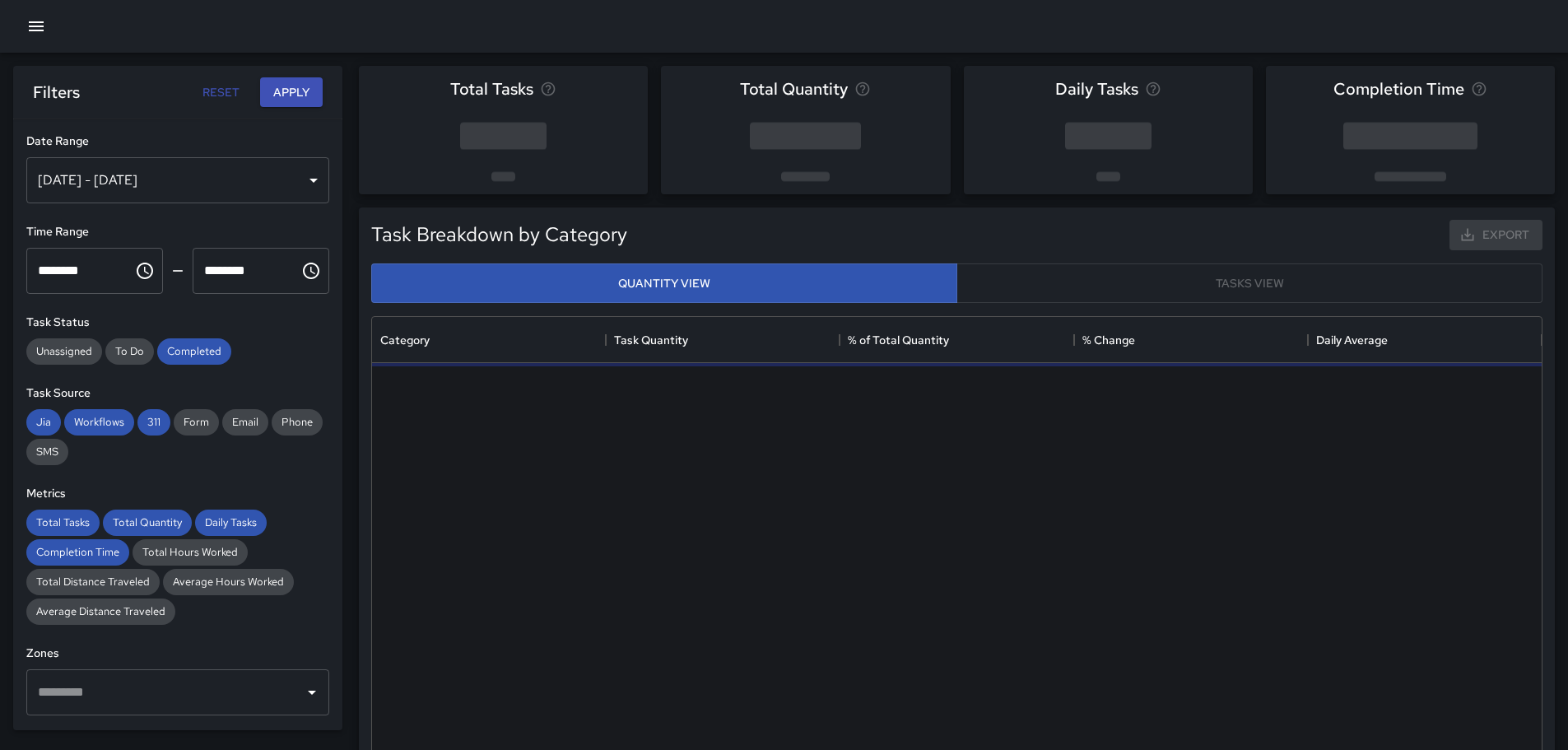
scroll to position [480, 1158]
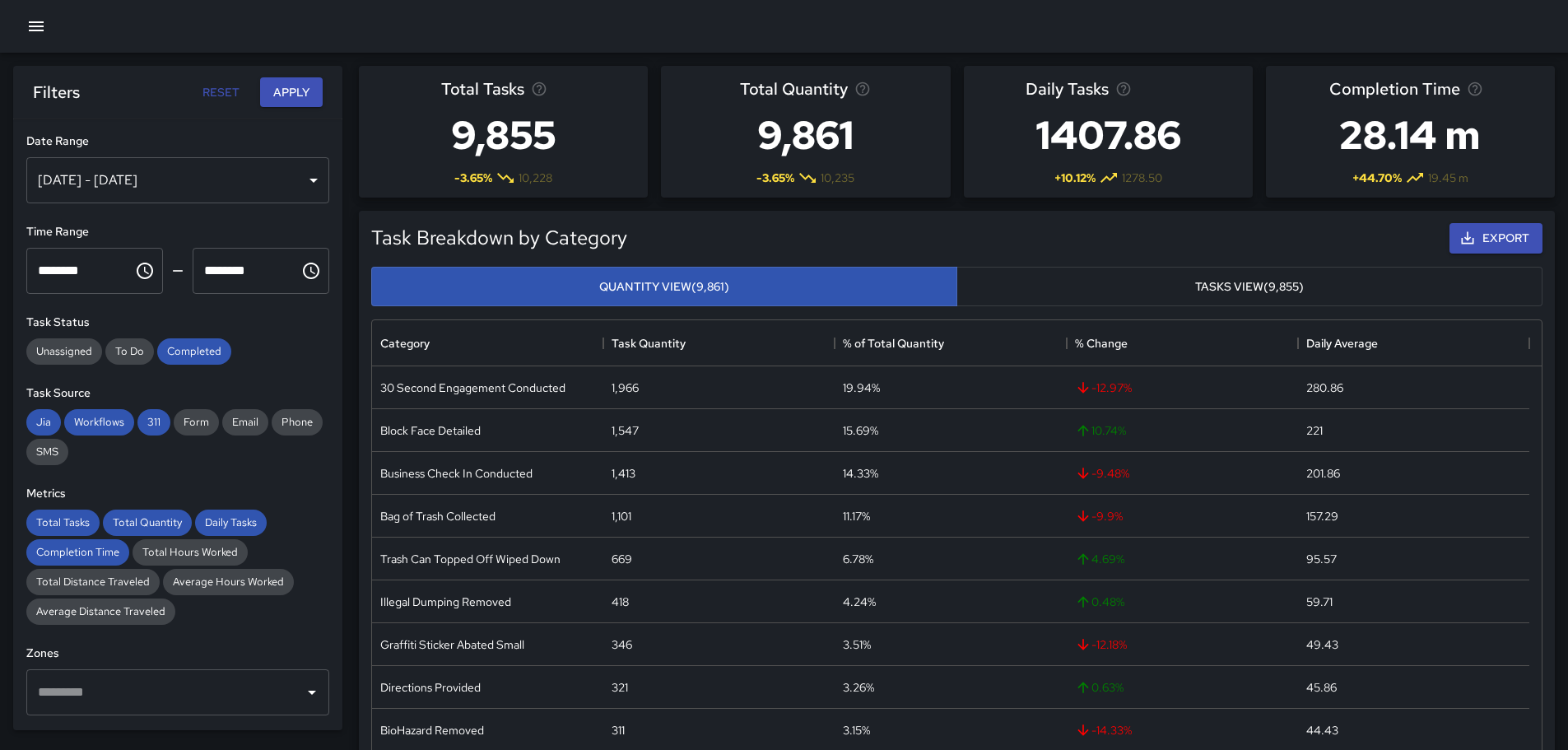
click at [33, 33] on icon "button" at bounding box center [36, 26] width 20 height 20
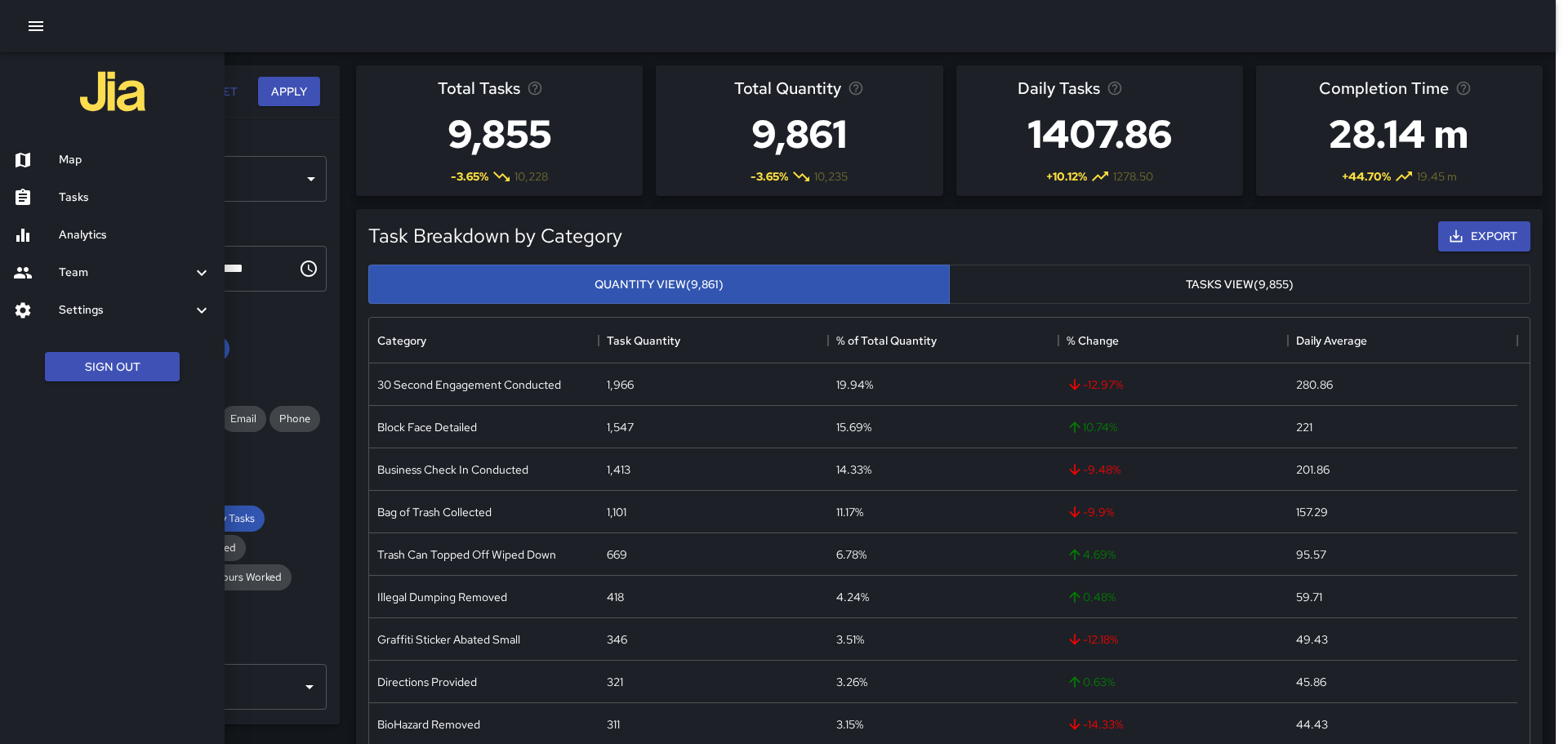
click at [98, 202] on h6 "Tasks" at bounding box center [134, 197] width 152 height 18
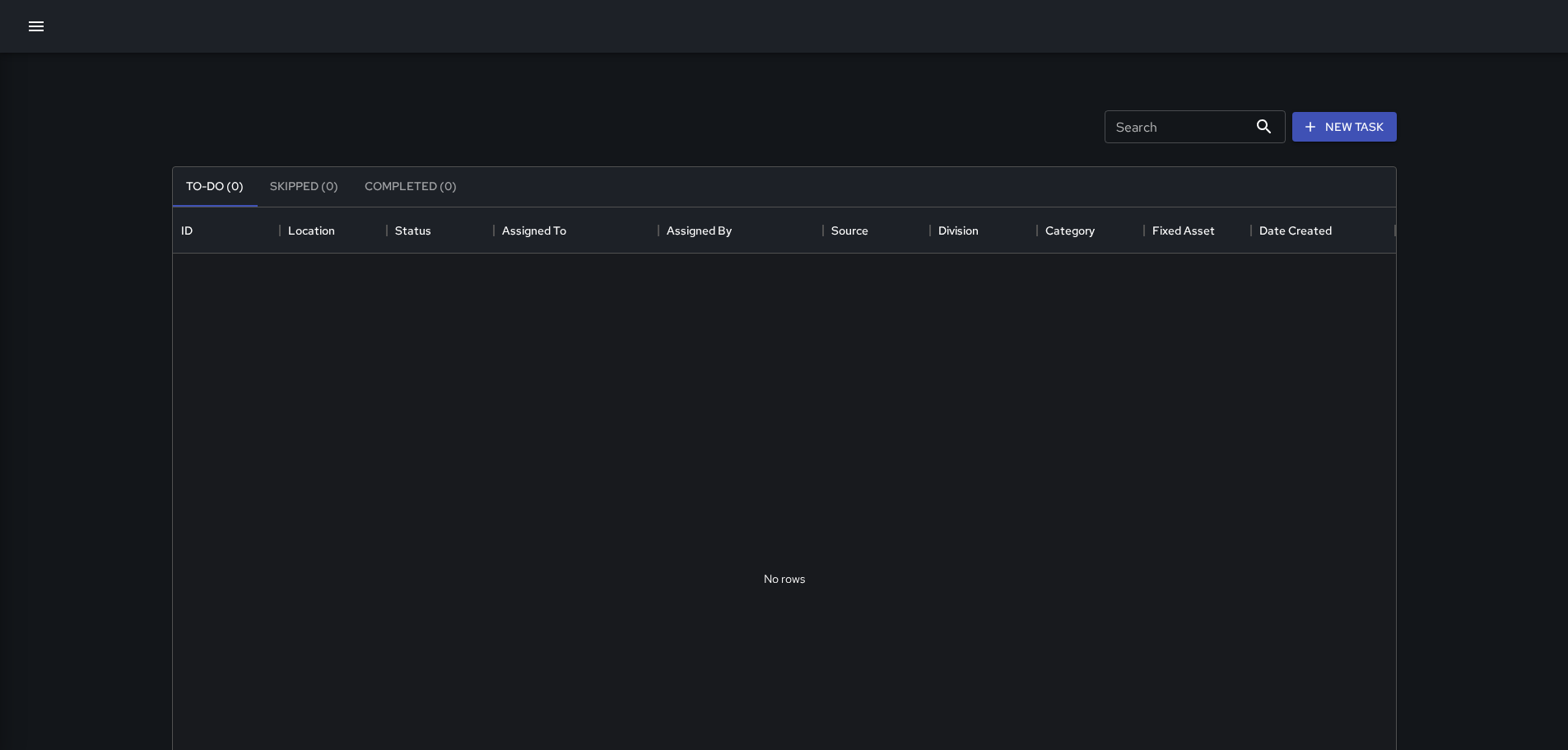
scroll to position [685, 1211]
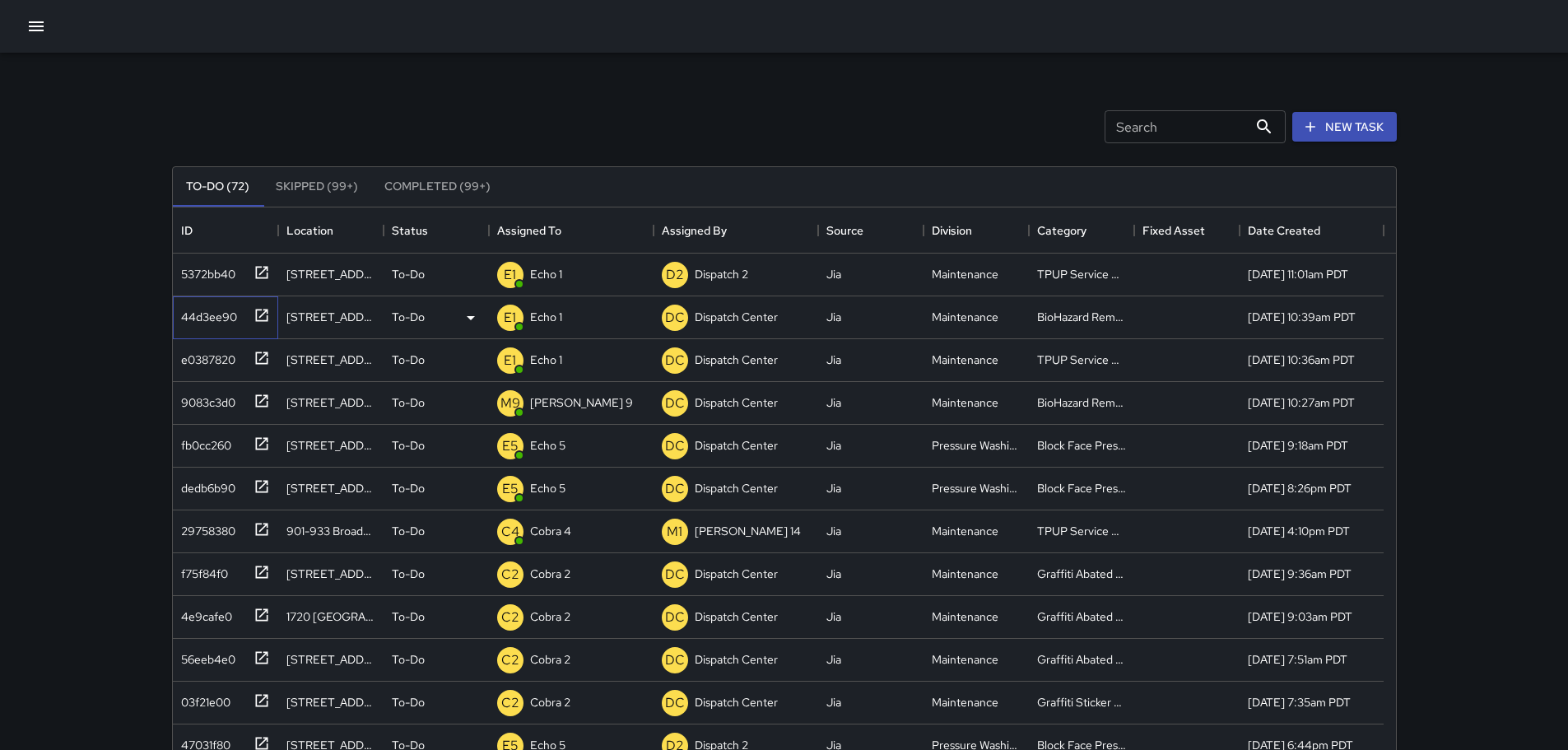
click at [268, 314] on icon at bounding box center [261, 315] width 16 height 16
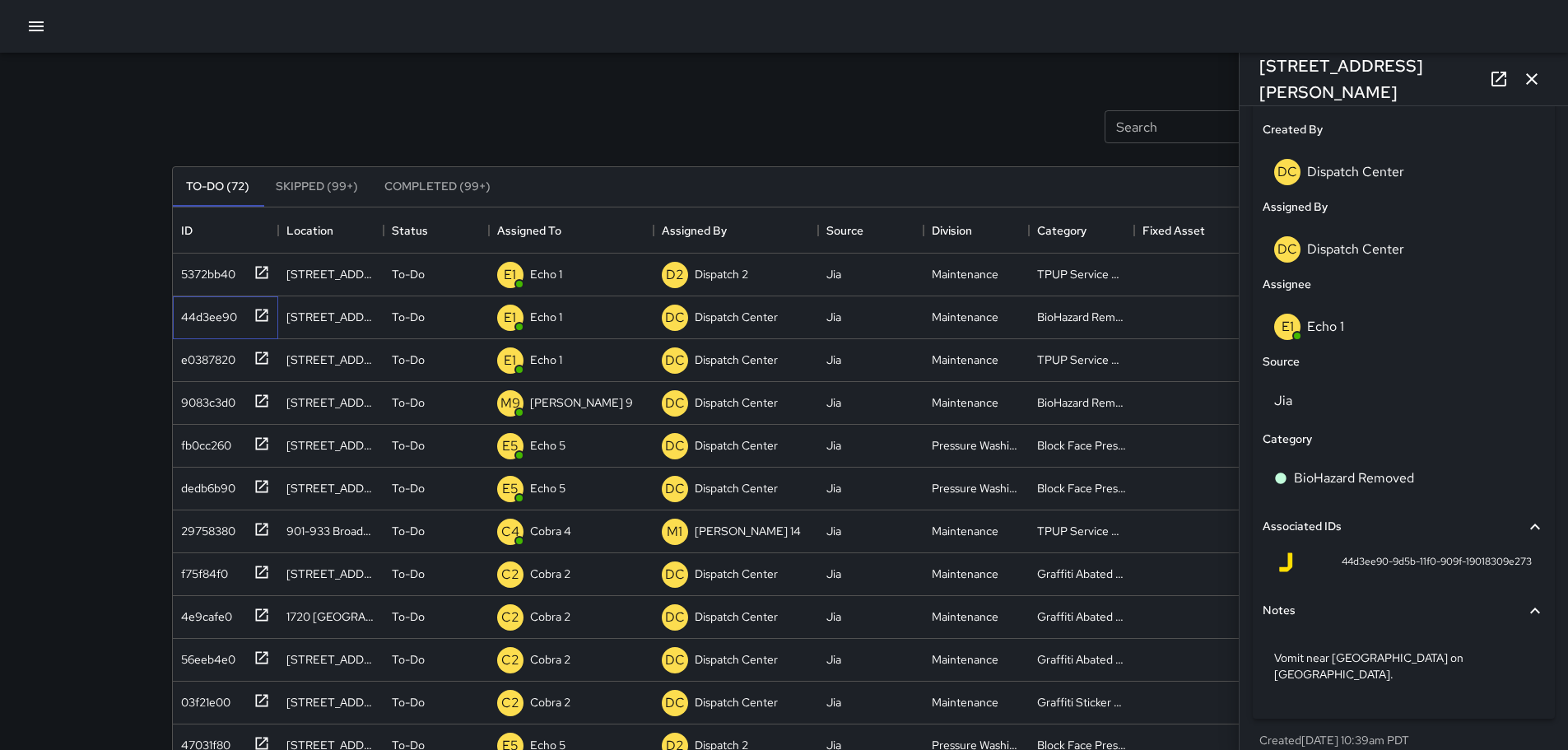
scroll to position [852, 0]
click at [264, 320] on icon at bounding box center [261, 315] width 16 height 16
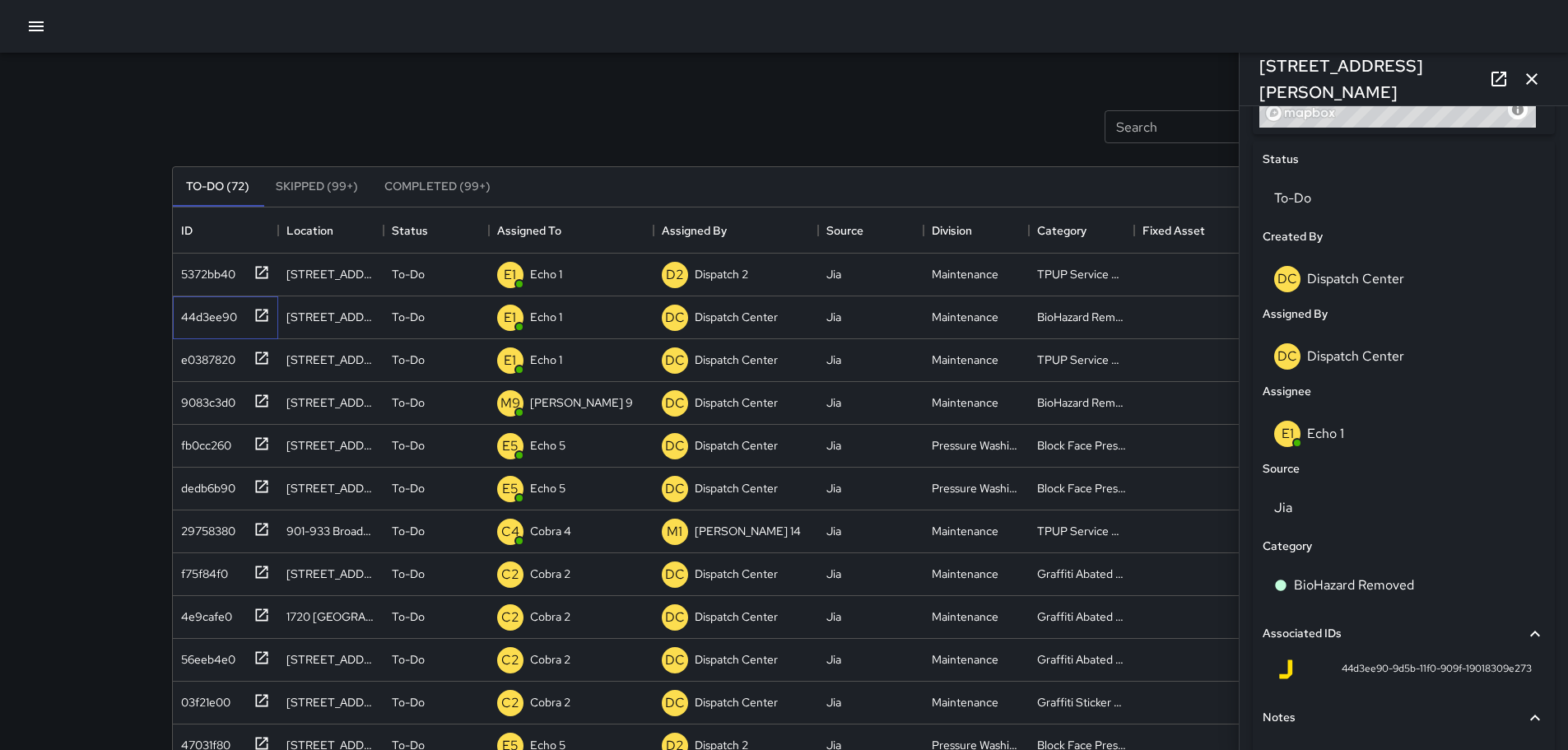
scroll to position [728, 0]
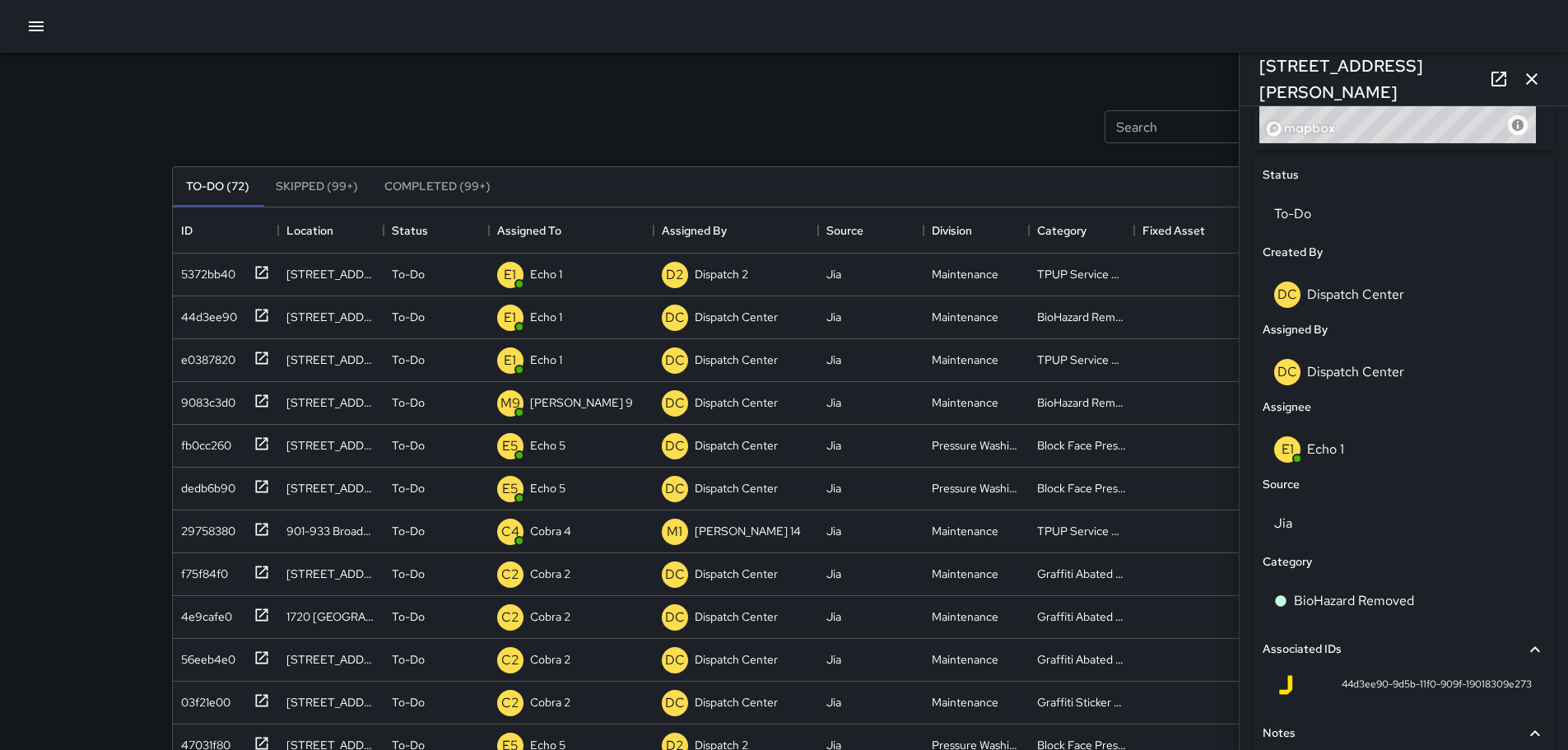
click at [1537, 73] on icon "button" at bounding box center [1532, 79] width 20 height 20
